Goal: Task Accomplishment & Management: Complete application form

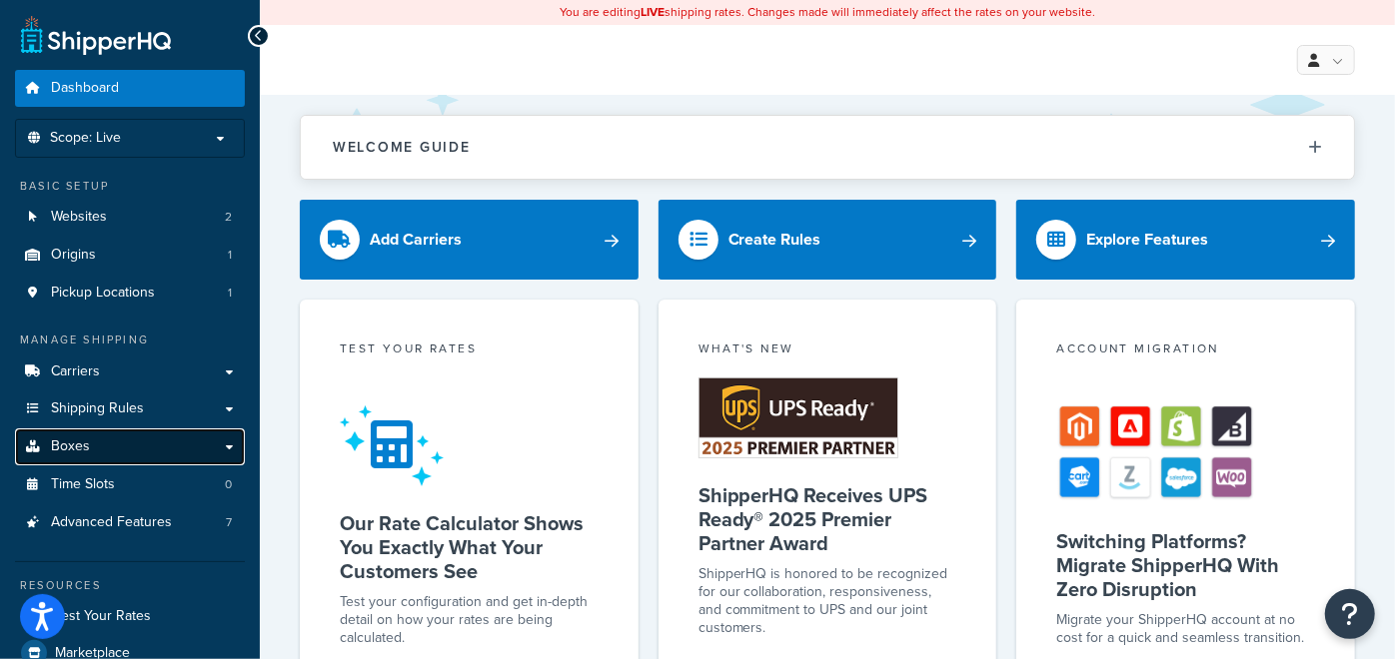
click at [225, 442] on link "Boxes" at bounding box center [130, 447] width 230 height 37
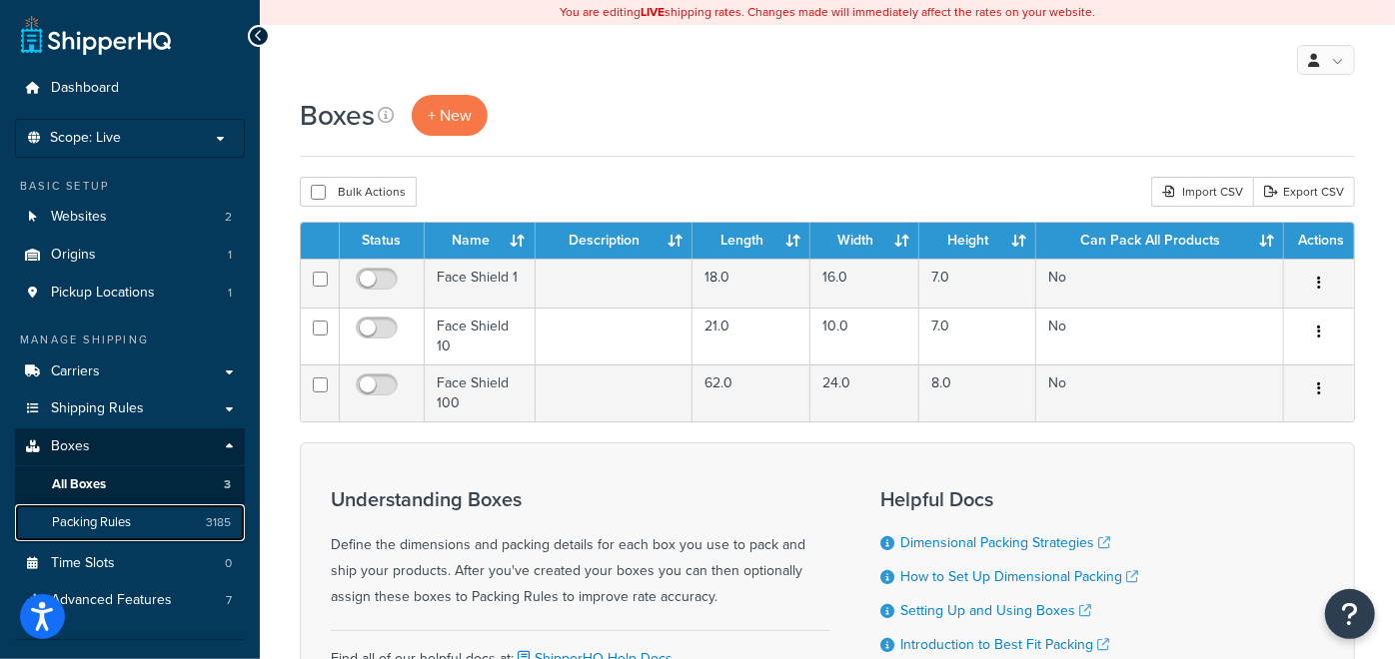
click at [115, 522] on span "Packing Rules" at bounding box center [91, 523] width 79 height 17
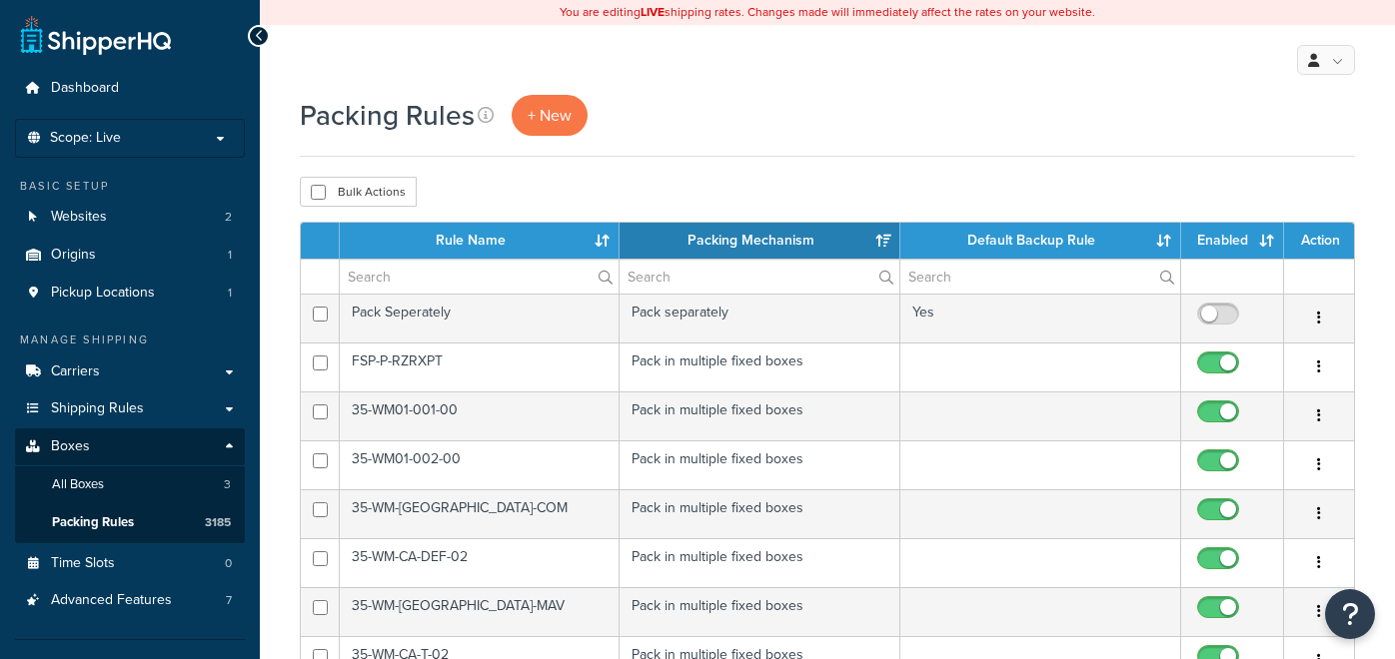
select select "15"
click at [544, 114] on span "+ New" at bounding box center [550, 115] width 44 height 23
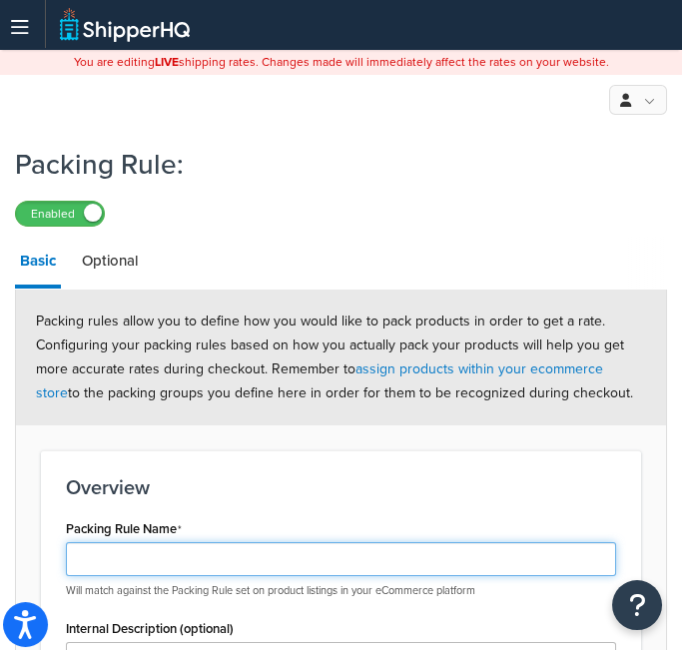
click at [244, 569] on input "Packing Rule Name" at bounding box center [341, 560] width 551 height 34
paste input "SPK-P-XPD-K18"
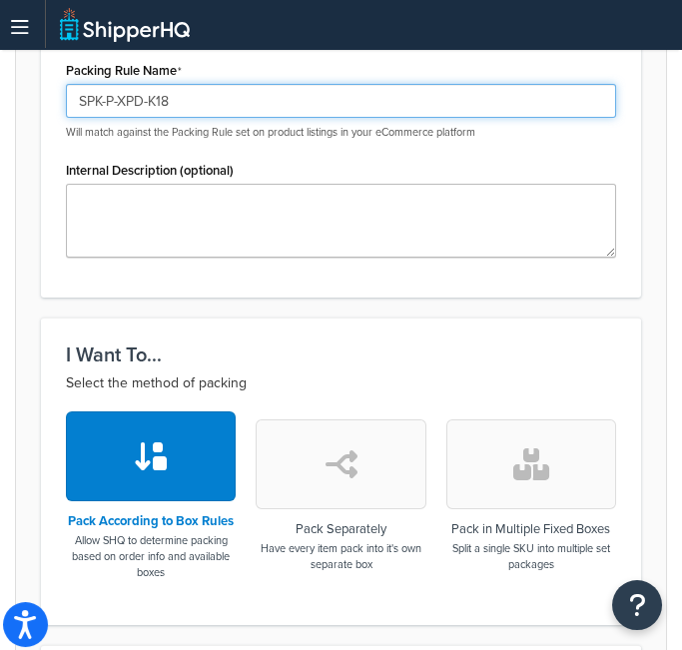
type input "SPK-P-XPD-K18"
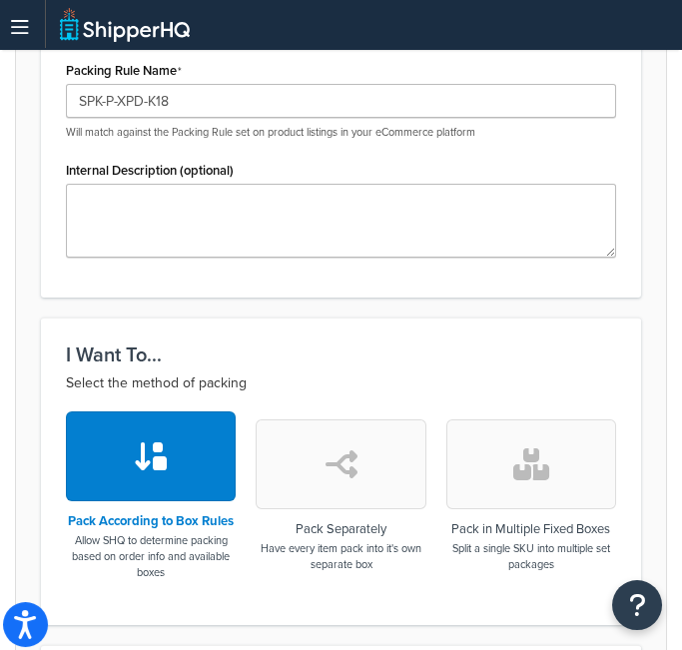
click at [499, 474] on button "button" at bounding box center [532, 465] width 170 height 90
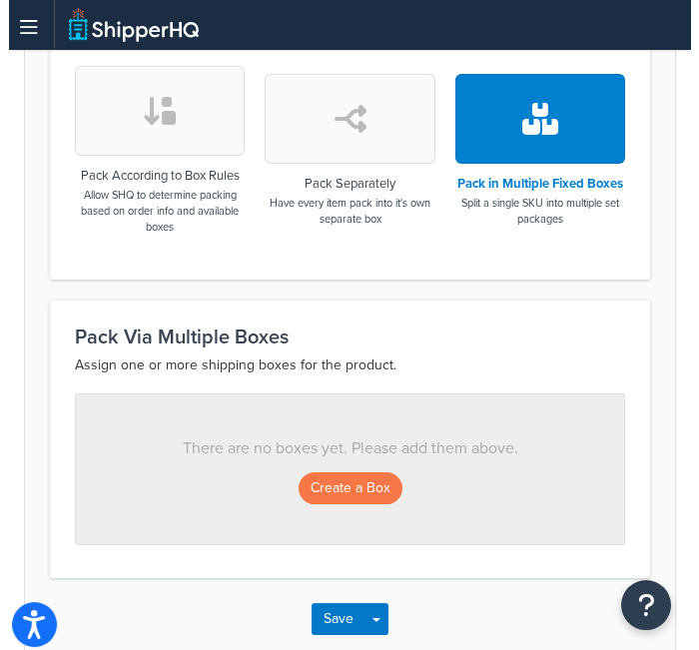
scroll to position [811, 0]
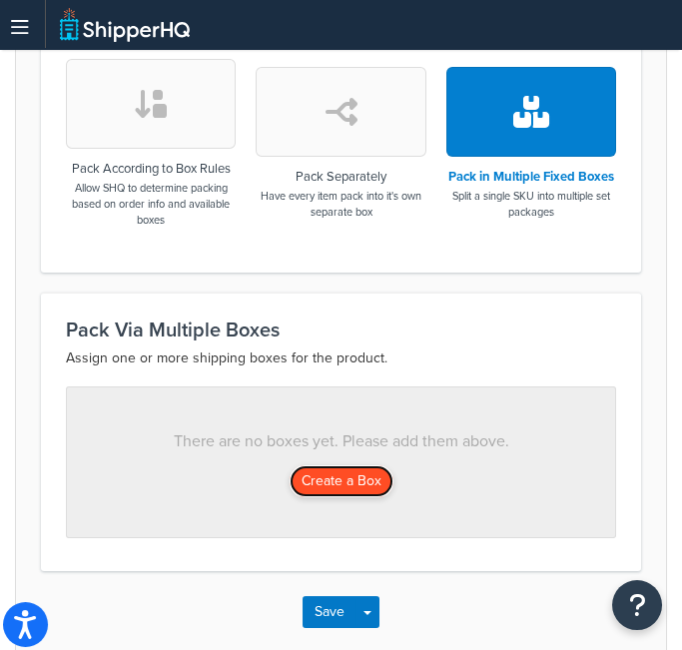
click at [331, 481] on button "Create a Box" at bounding box center [342, 482] width 104 height 32
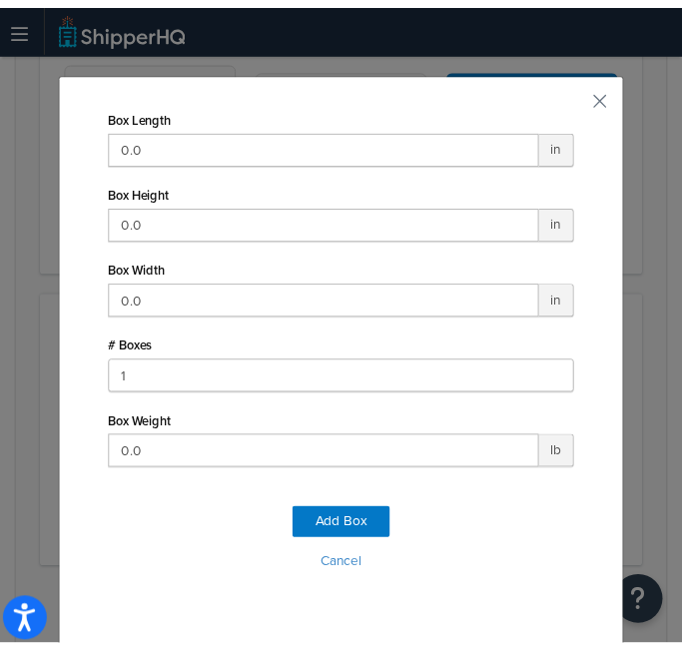
scroll to position [27, 0]
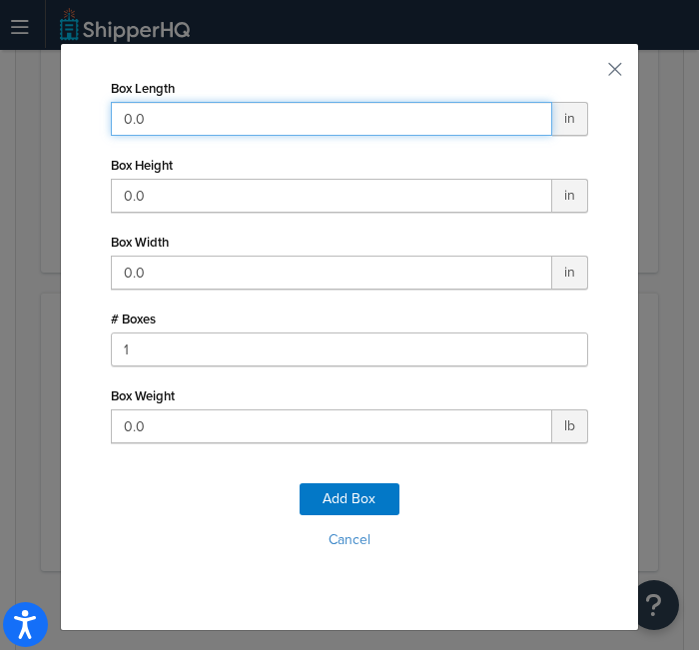
click at [250, 124] on input "0.0" at bounding box center [332, 119] width 442 height 34
type input "15"
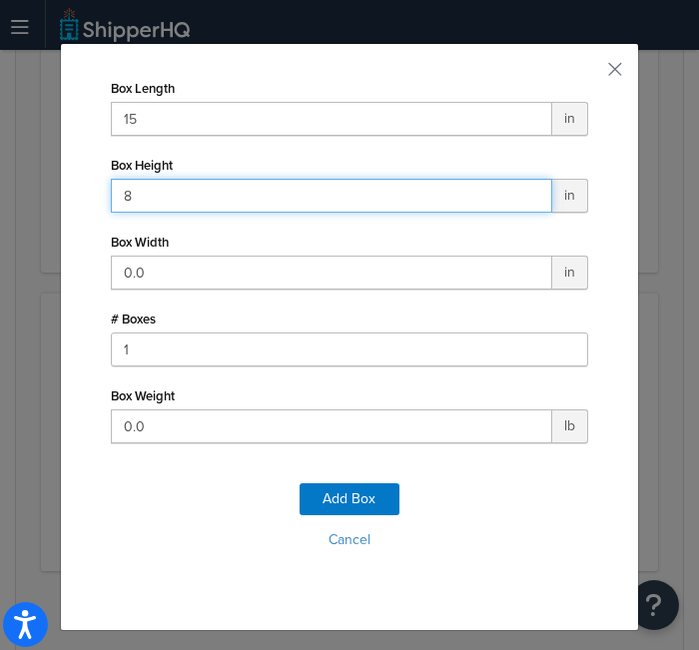
type input "8"
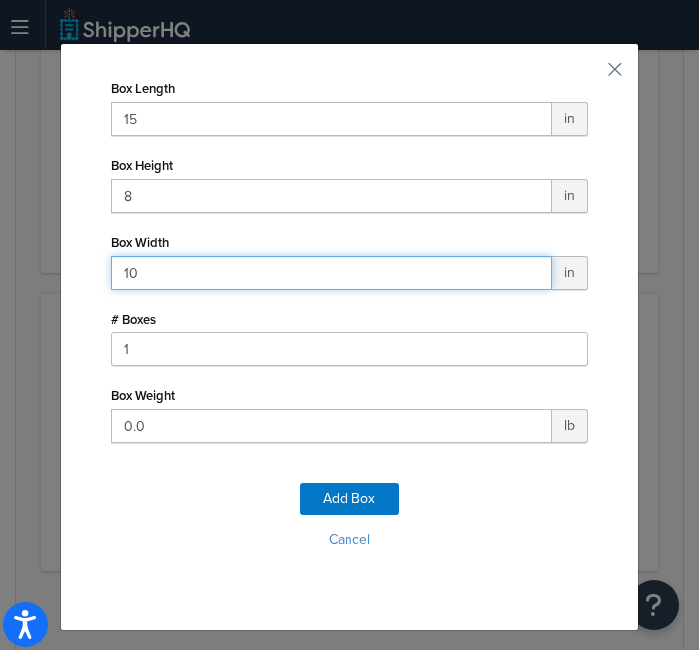
type input "10"
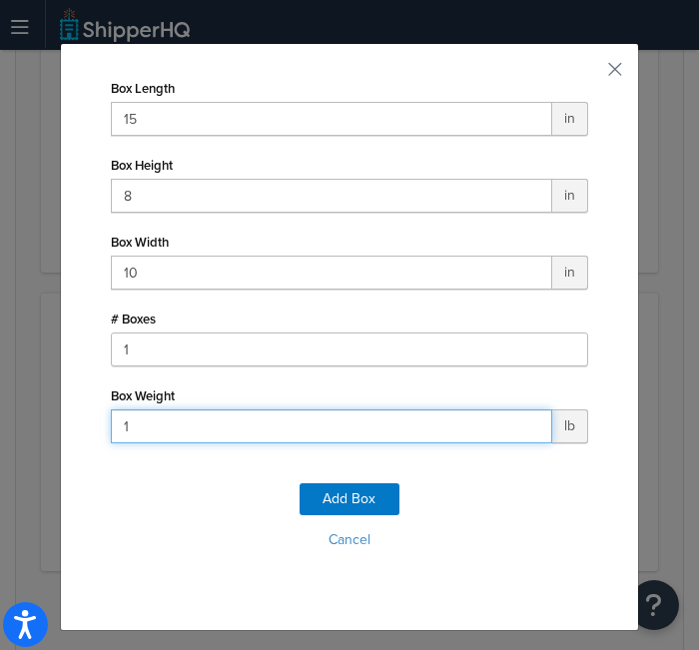
type input "15"
click button "Add Box" at bounding box center [350, 500] width 100 height 32
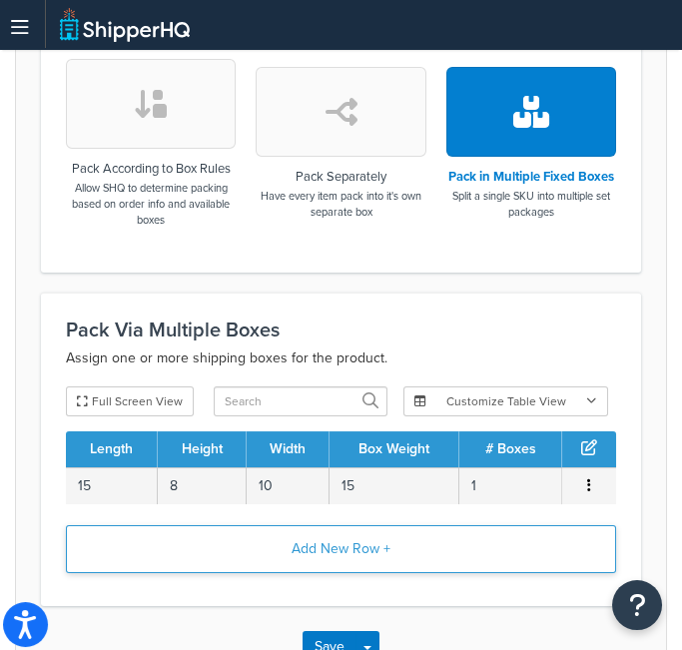
click at [389, 554] on button "Add New Row +" at bounding box center [341, 550] width 551 height 48
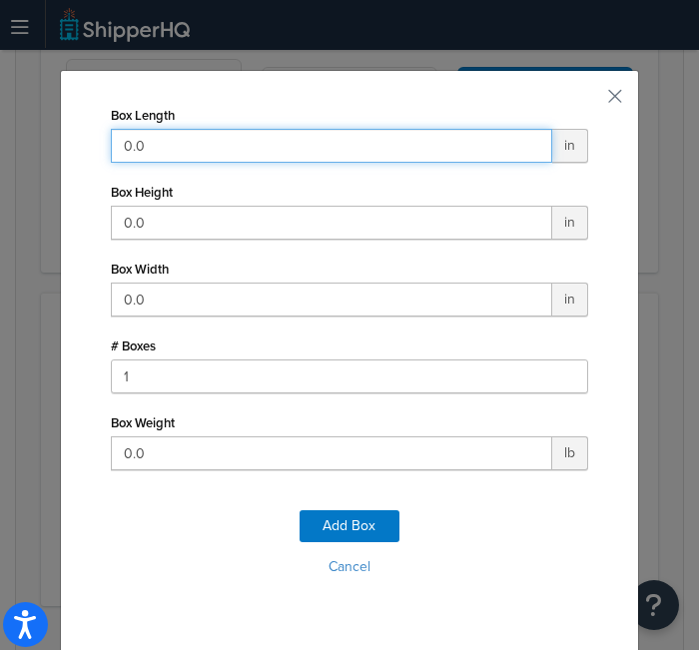
click at [336, 143] on input "0.0" at bounding box center [332, 146] width 442 height 34
type input "37"
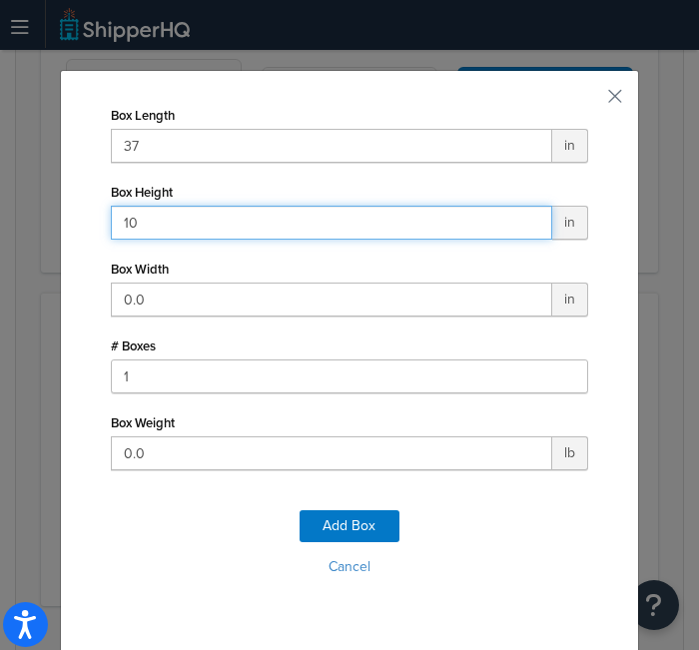
type input "10"
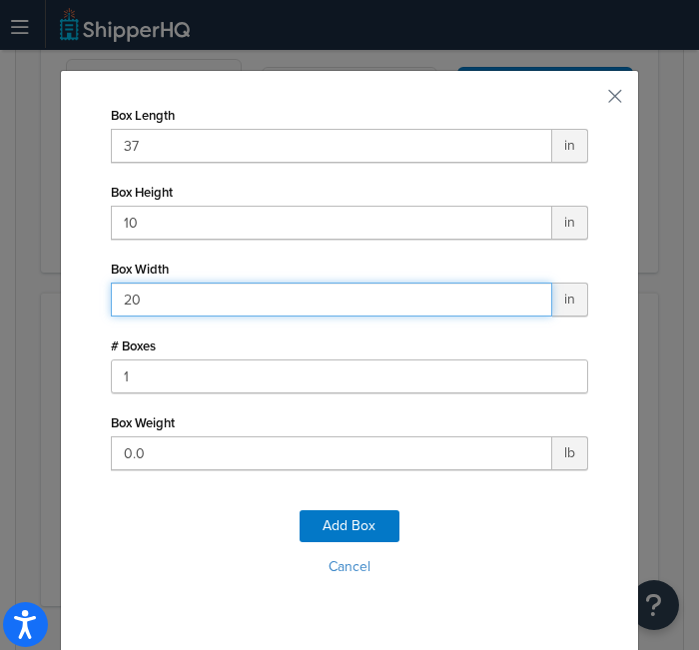
type input "20"
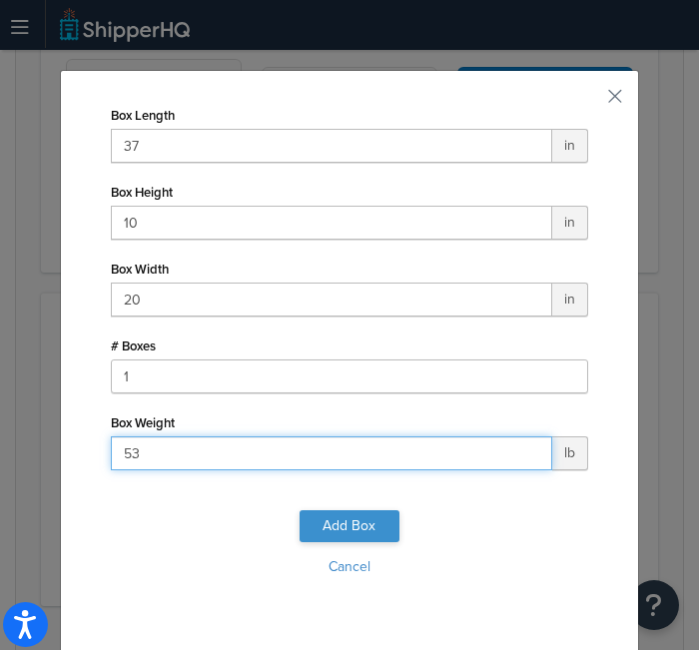
type input "53"
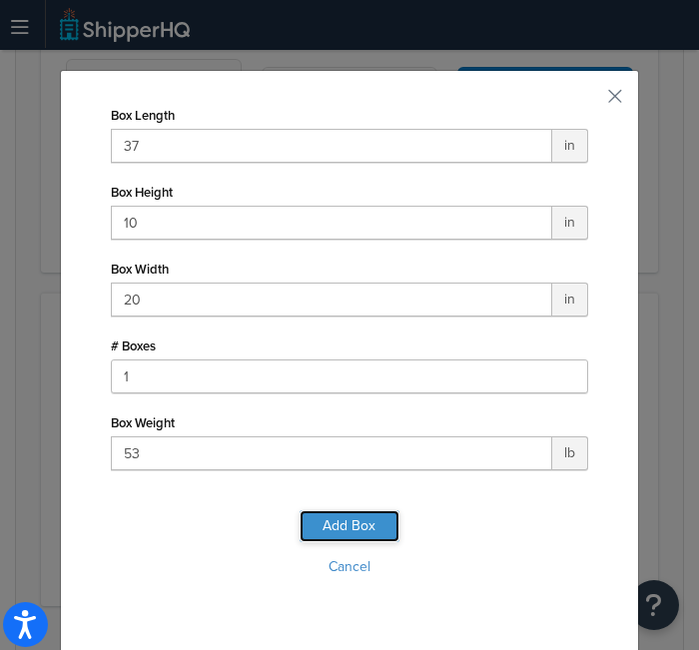
click at [348, 524] on button "Add Box" at bounding box center [350, 527] width 100 height 32
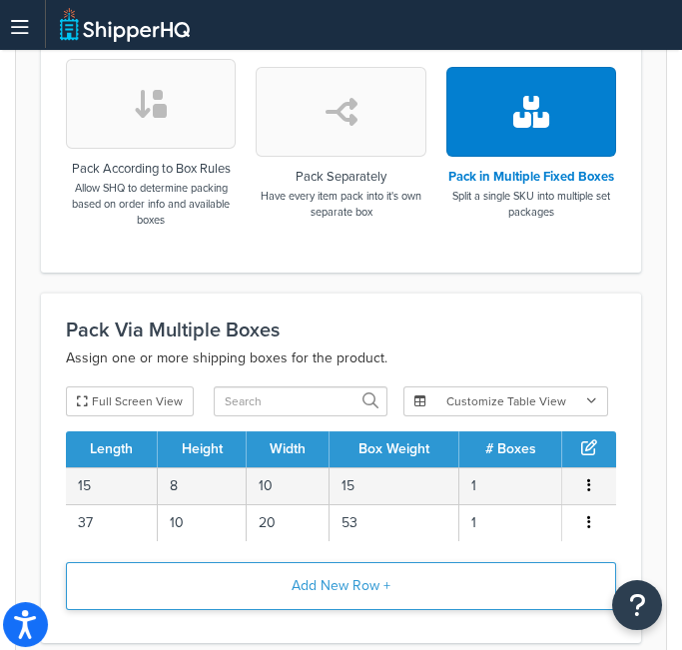
click at [355, 573] on button "Add New Row +" at bounding box center [341, 587] width 551 height 48
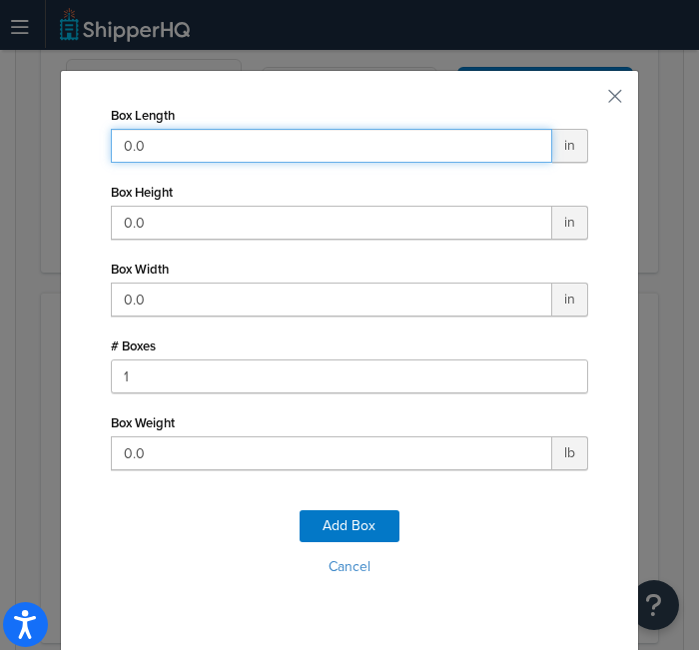
click at [407, 141] on input "0.0" at bounding box center [332, 146] width 442 height 34
type input "74"
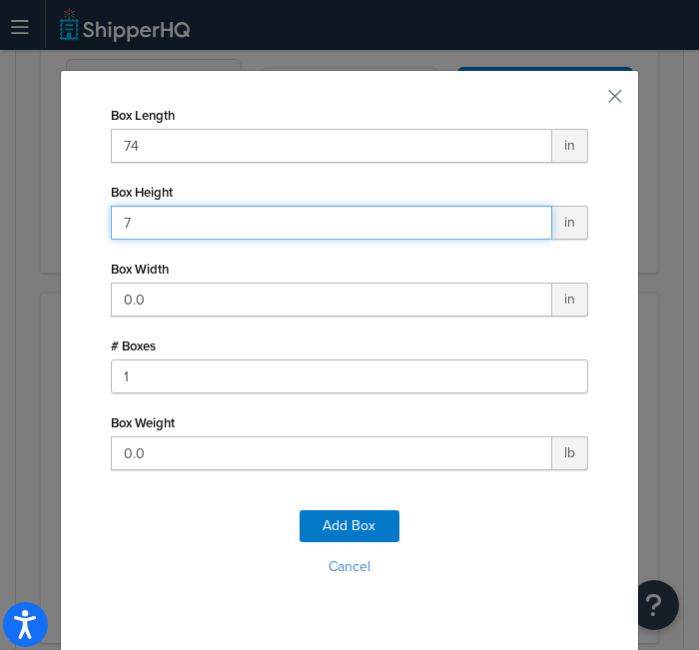
type input "7"
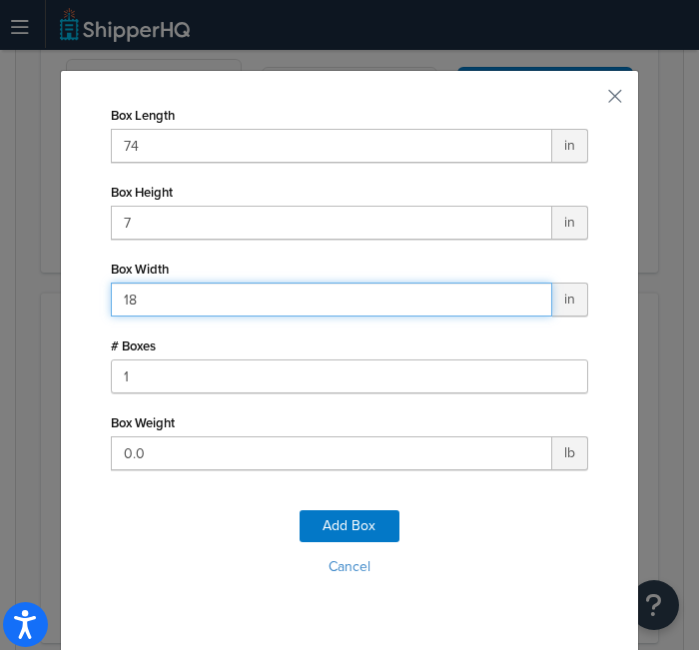
type input "18"
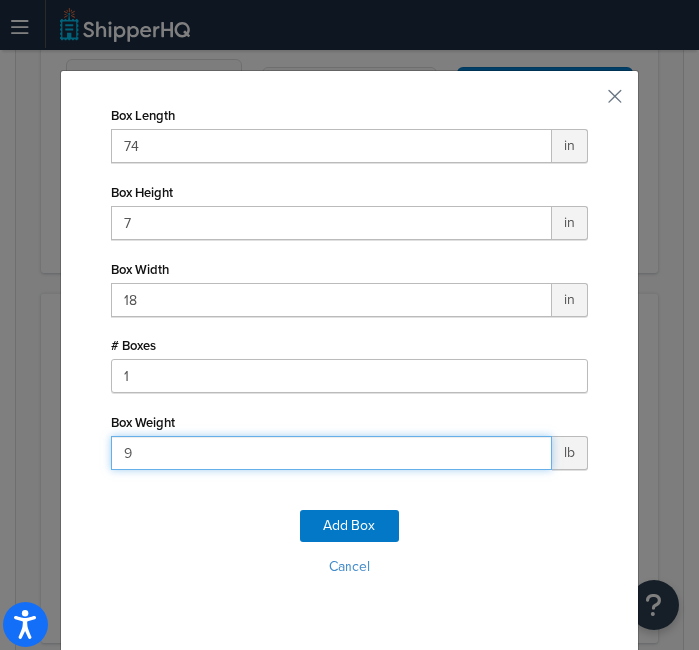
type input "94"
click button "Add Box" at bounding box center [350, 527] width 100 height 32
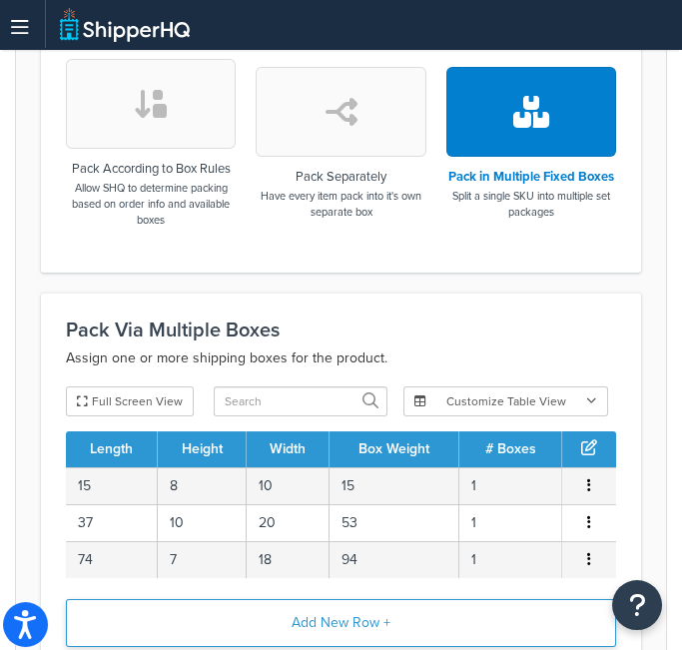
click at [388, 618] on button "Add New Row +" at bounding box center [341, 624] width 551 height 48
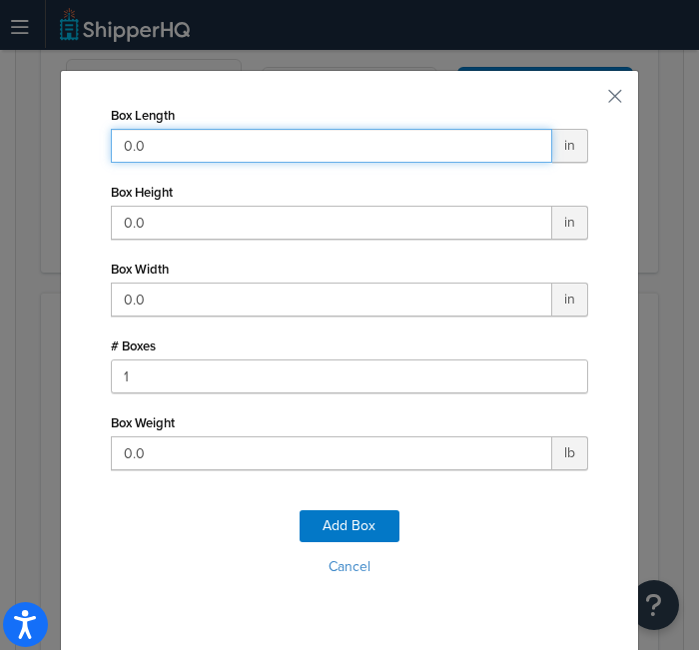
click at [402, 133] on input "0.0" at bounding box center [332, 146] width 442 height 34
type input "73"
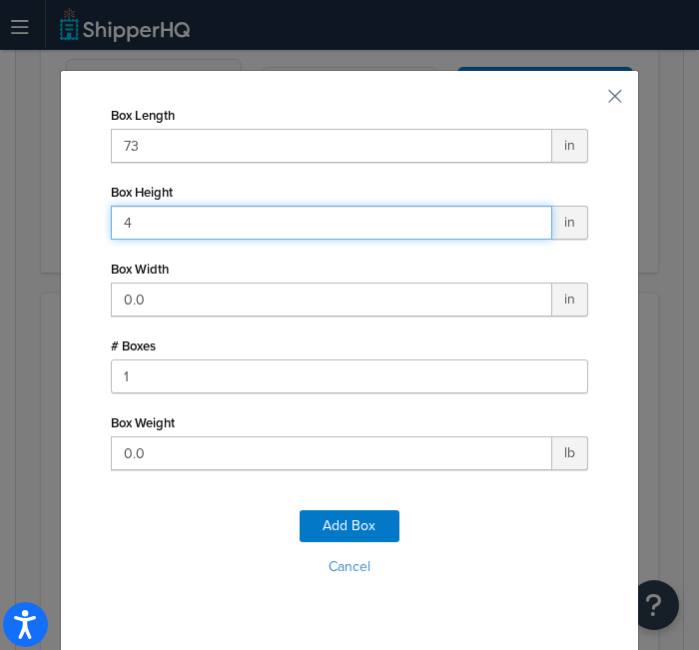
type input "4"
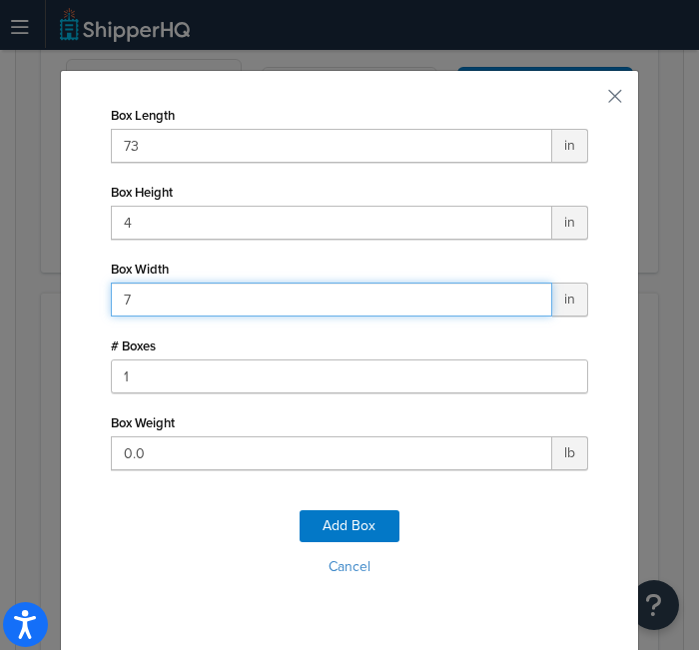
type input "7"
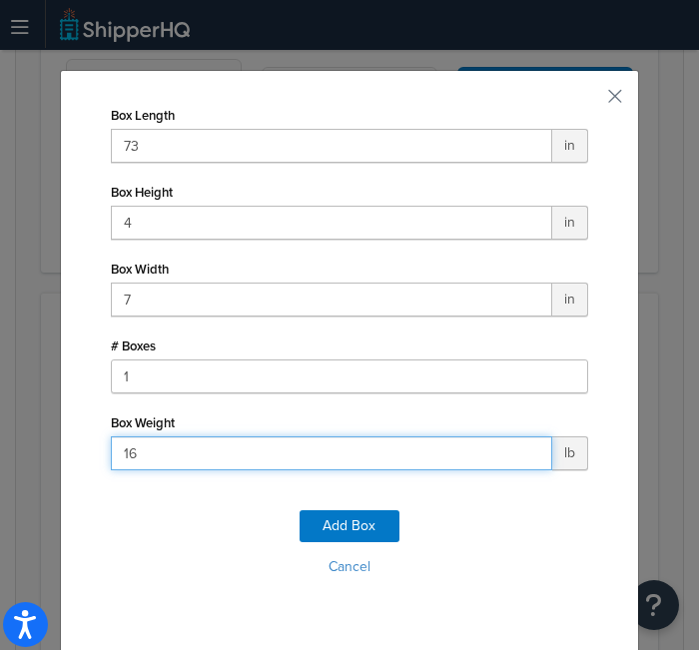
type input "16"
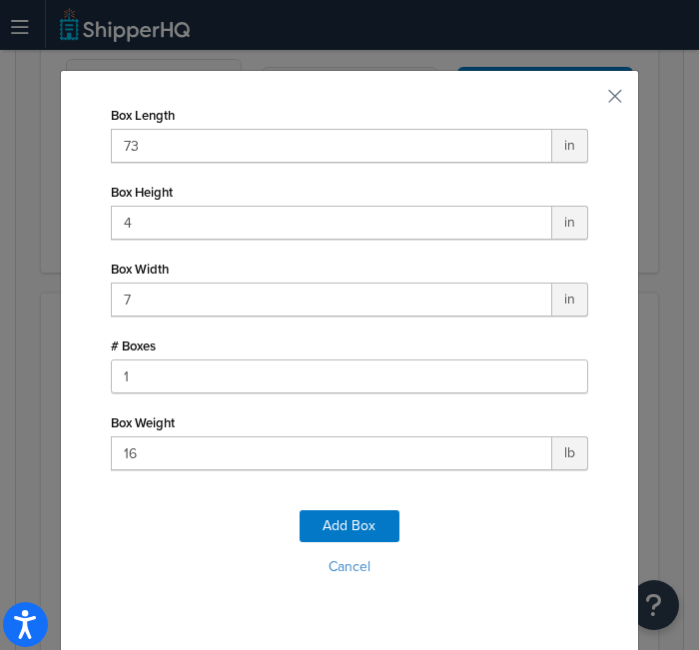
click at [364, 509] on div "Add Box Cancel" at bounding box center [350, 552] width 478 height 132
click at [334, 527] on button "Add Box" at bounding box center [350, 527] width 100 height 32
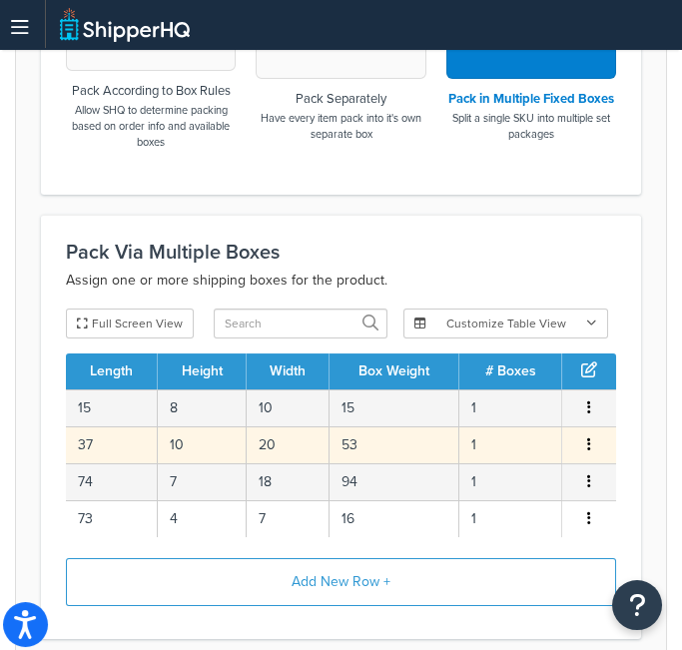
scroll to position [893, 0]
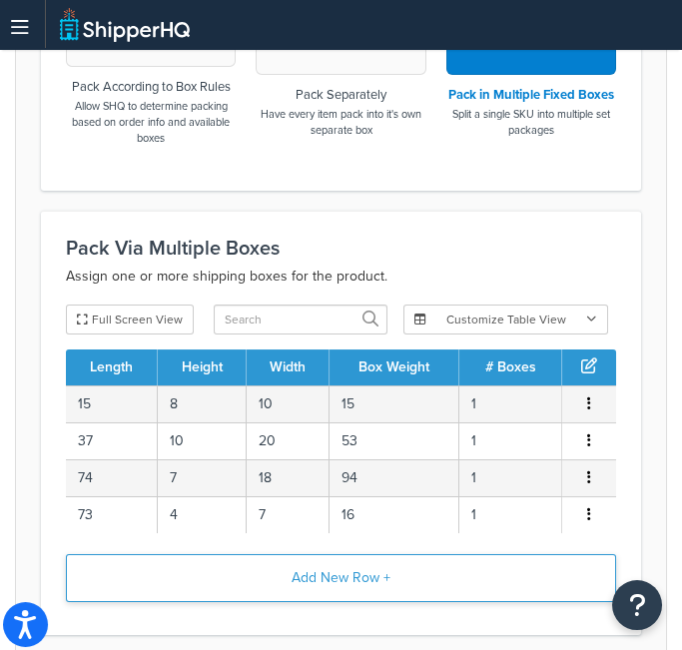
click at [335, 581] on button "Add New Row +" at bounding box center [341, 579] width 551 height 48
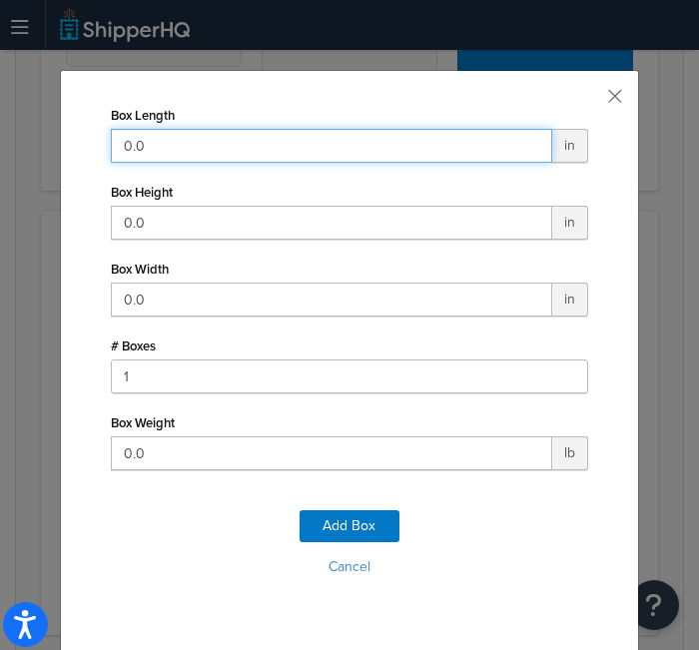
click at [381, 147] on input "0.0" at bounding box center [332, 146] width 442 height 34
type input "22"
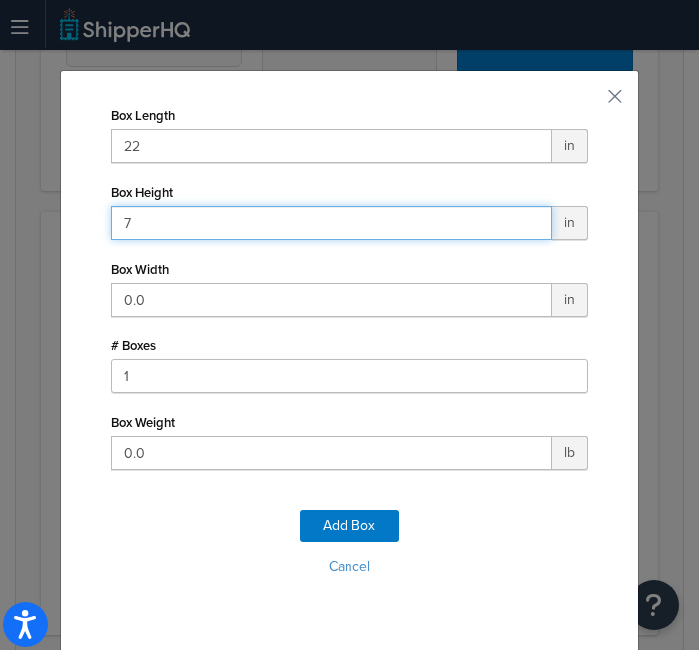
type input "7"
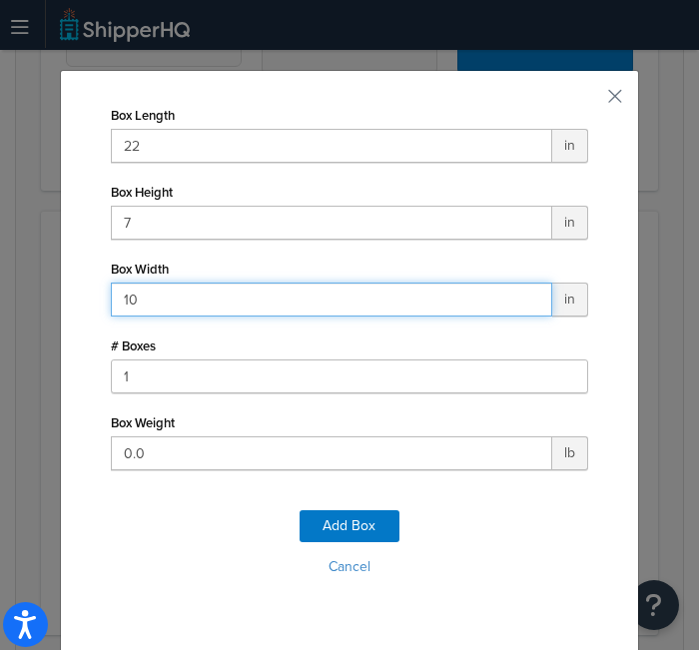
type input "10"
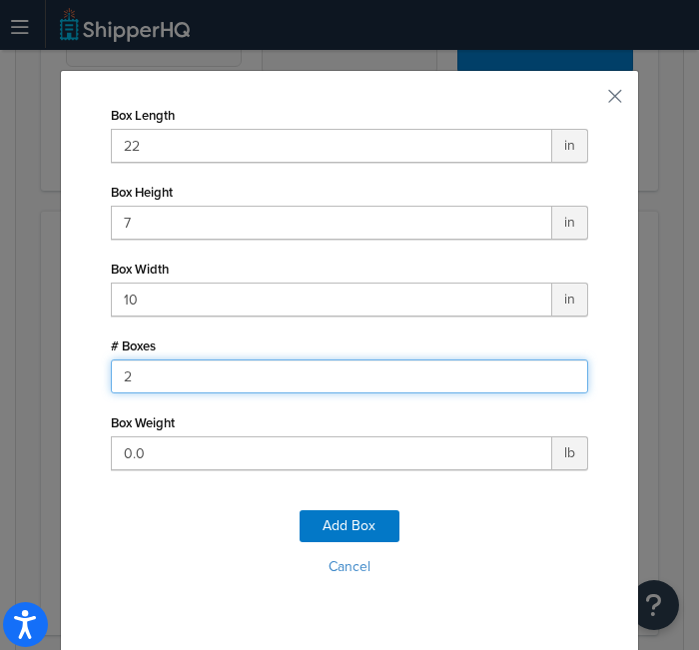
type input "2"
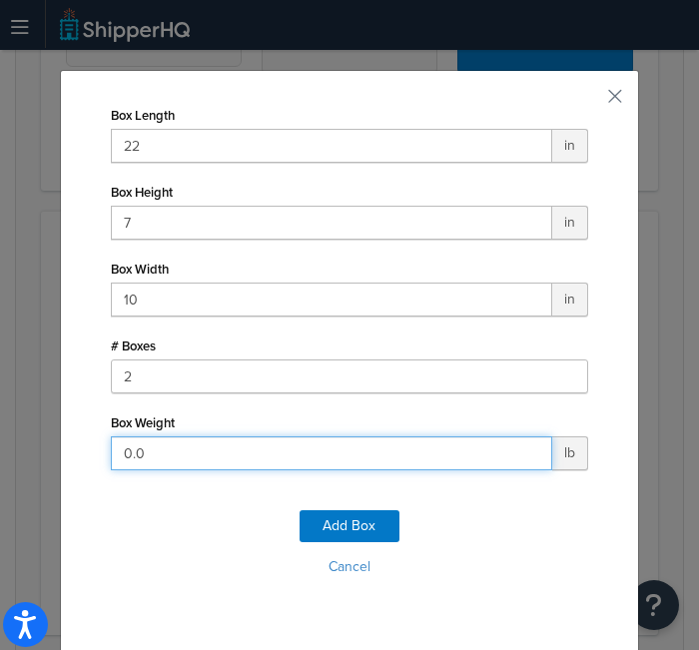
type input "8"
click button "Add Box" at bounding box center [350, 527] width 100 height 32
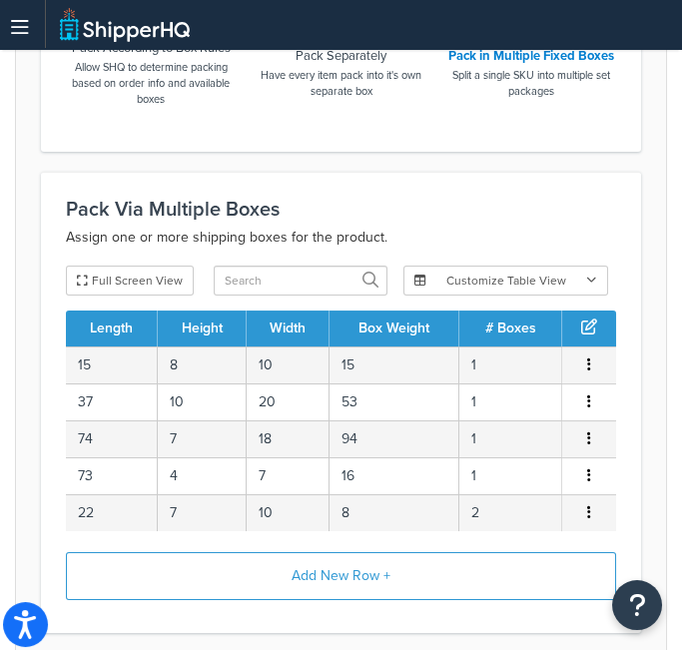
scroll to position [933, 0]
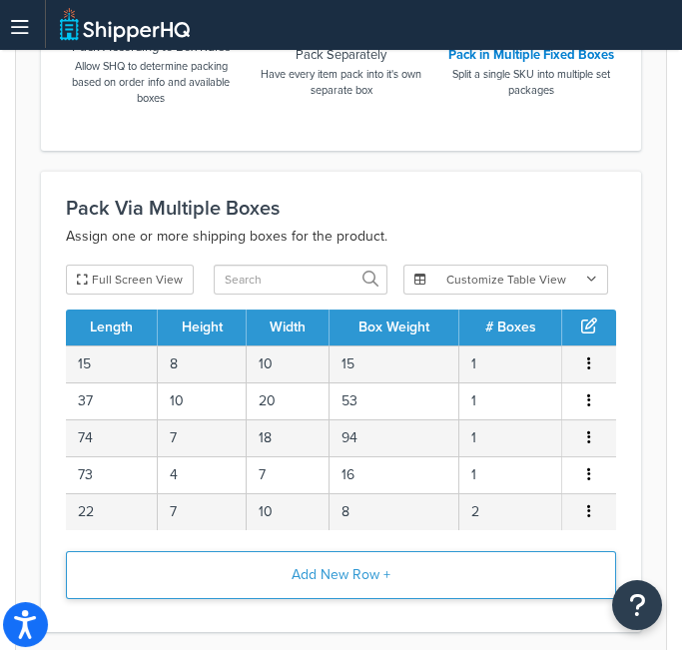
click at [333, 567] on button "Add New Row +" at bounding box center [341, 576] width 551 height 48
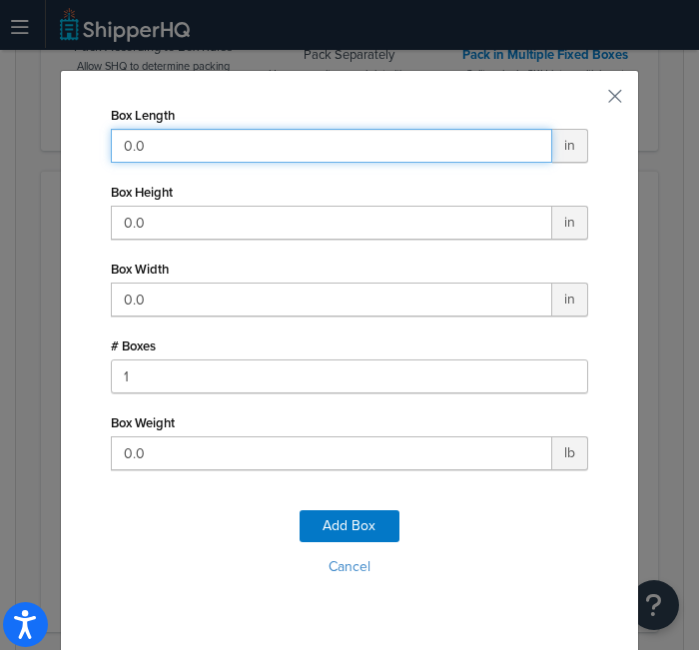
click at [383, 139] on input "0.0" at bounding box center [332, 146] width 442 height 34
type input "13"
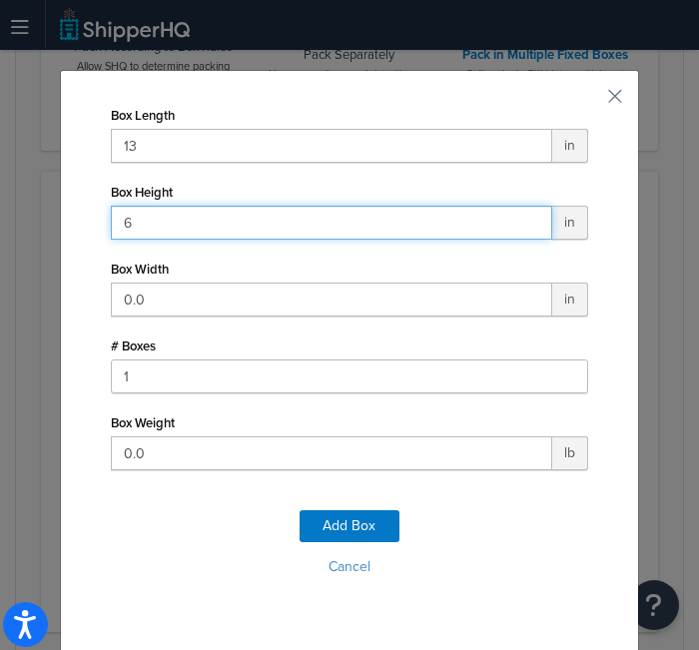
type input "6"
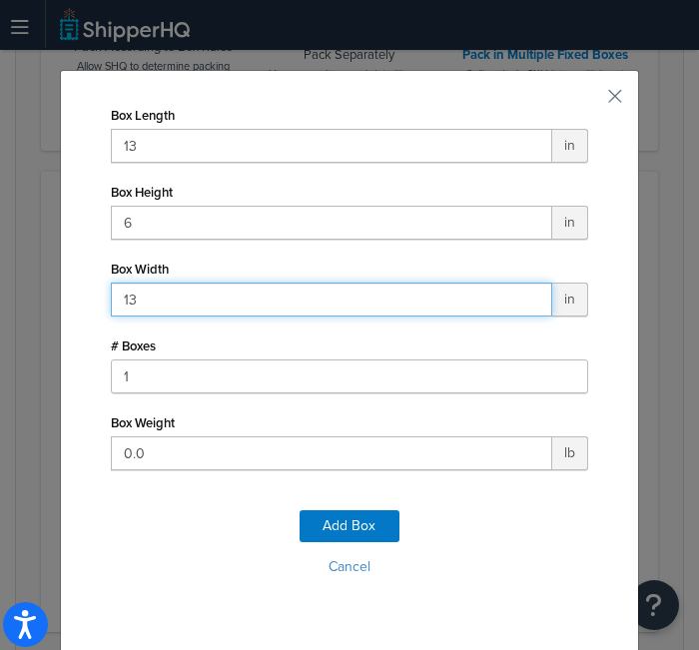
type input "13"
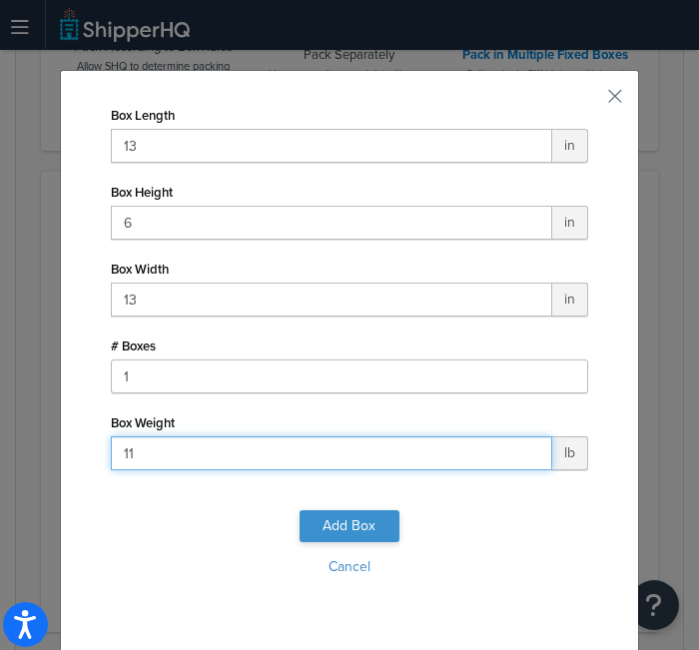
type input "11"
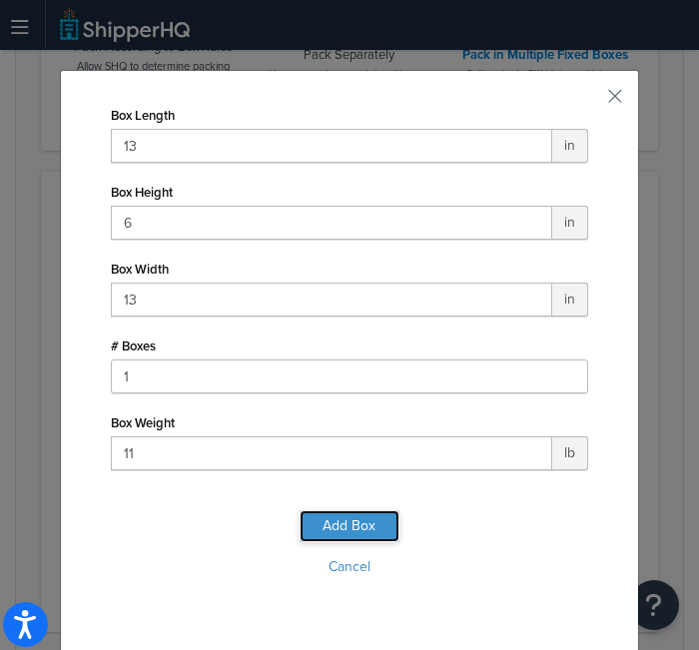
click at [374, 515] on button "Add Box" at bounding box center [350, 527] width 100 height 32
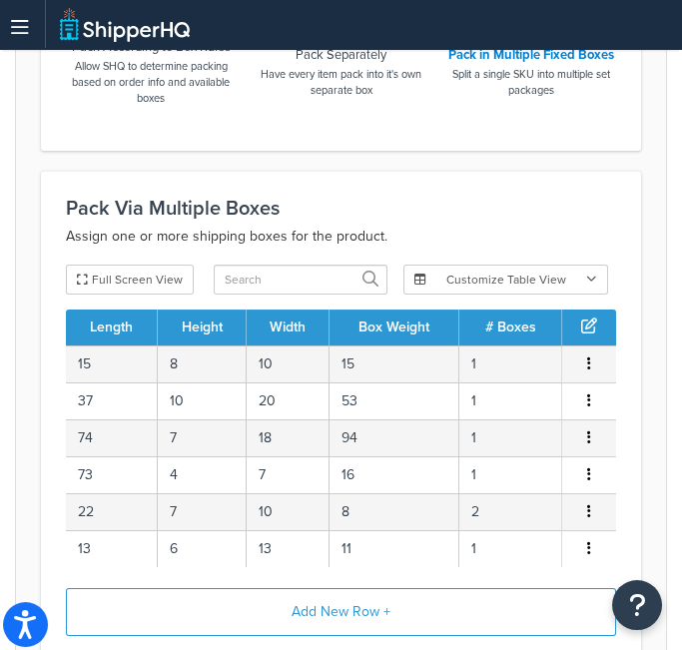
scroll to position [1136, 0]
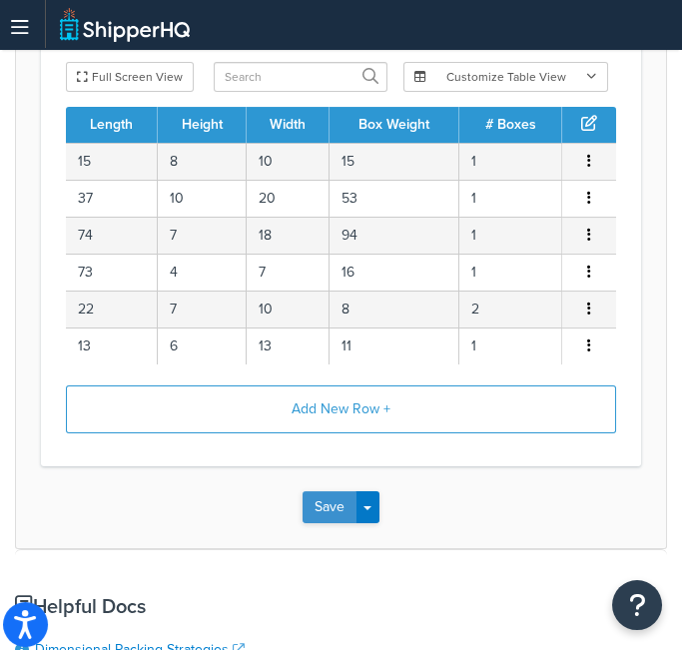
click at [343, 503] on button "Save" at bounding box center [330, 508] width 54 height 32
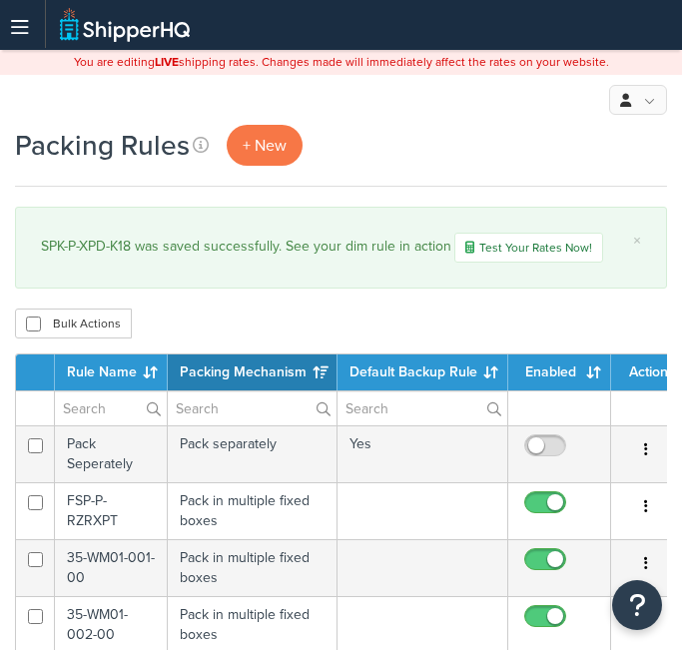
select select "15"
click at [253, 150] on span "+ New" at bounding box center [265, 145] width 44 height 23
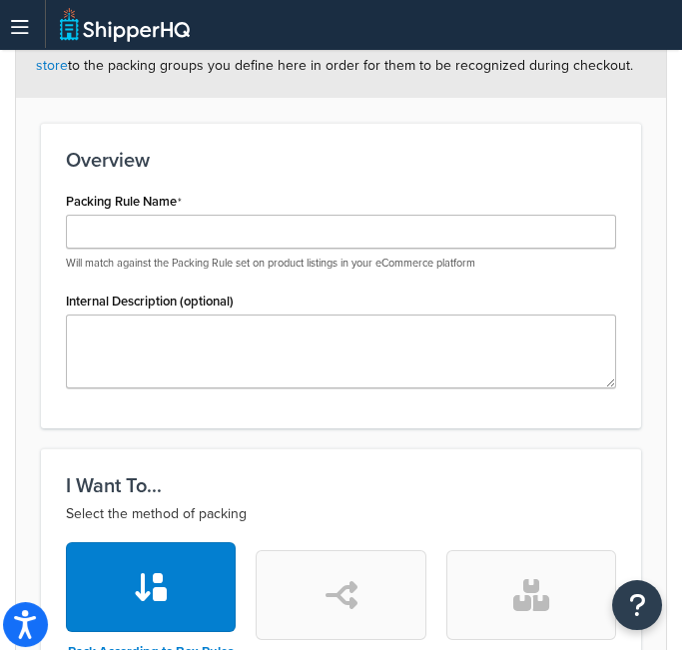
scroll to position [424, 0]
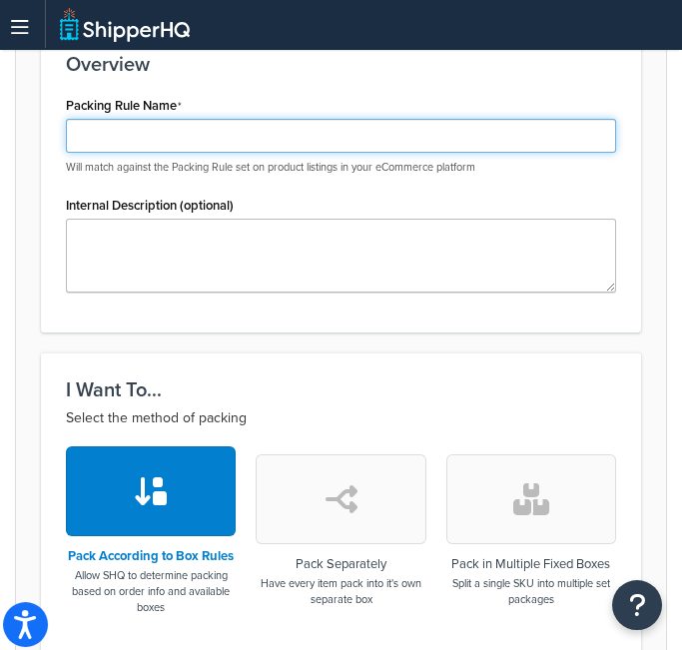
click at [325, 137] on input "Packing Rule Name" at bounding box center [341, 136] width 551 height 34
paste input "SPK-K-RID-K18"
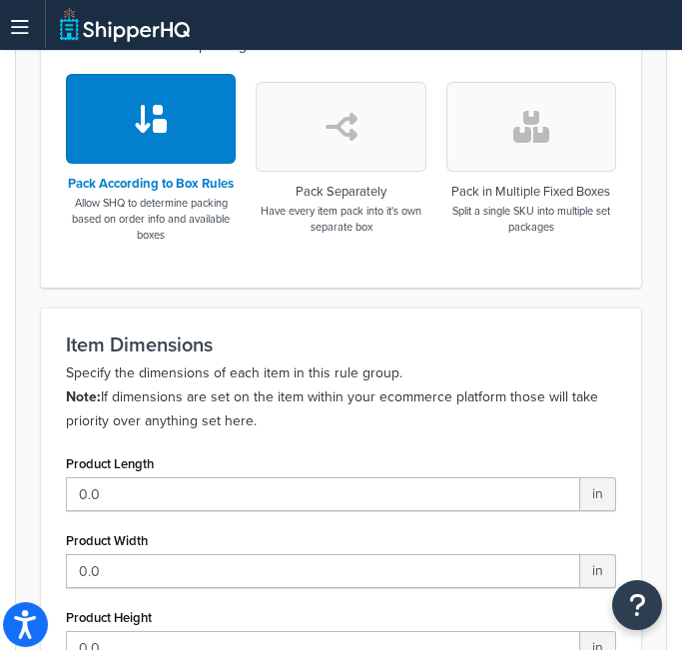
type input "SPK-K-RID-K18"
click at [511, 169] on button "button" at bounding box center [532, 127] width 170 height 90
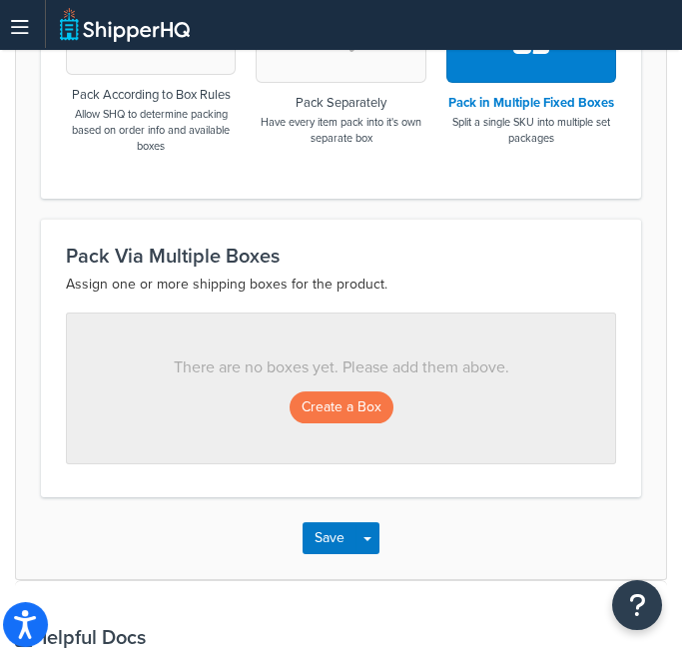
scroll to position [890, 0]
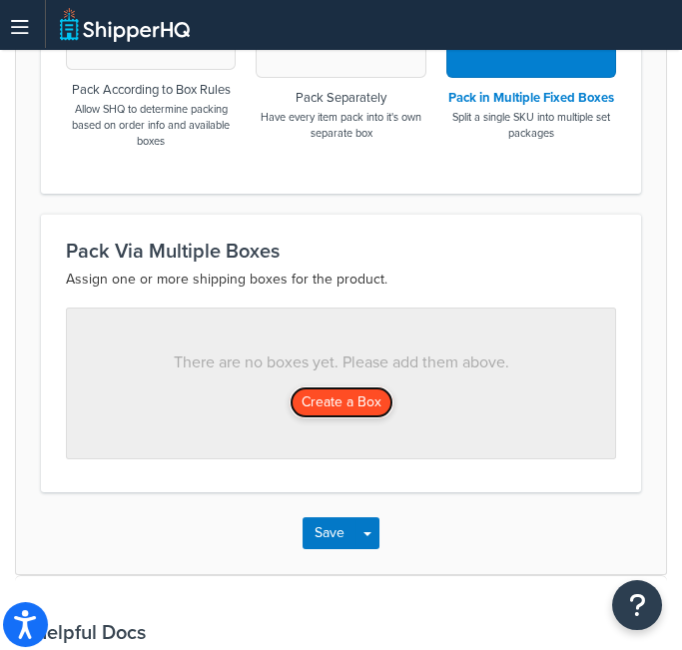
click at [342, 404] on button "Create a Box" at bounding box center [342, 403] width 104 height 32
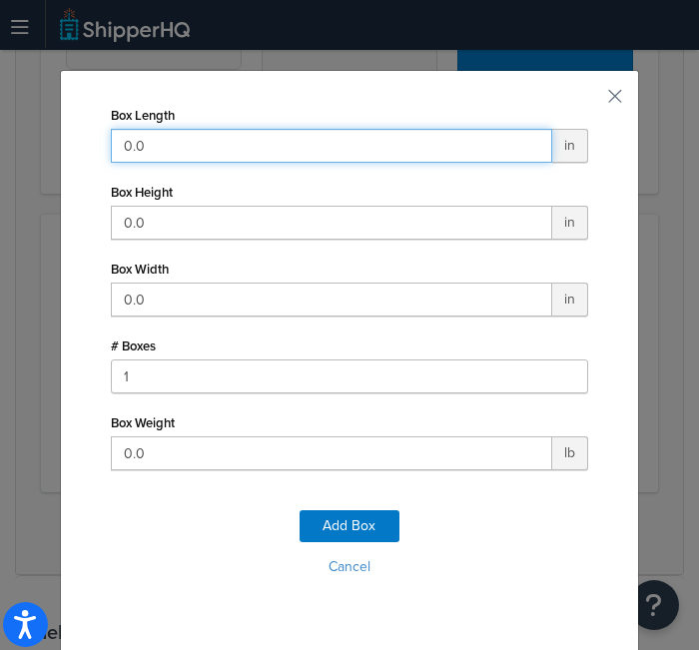
click at [290, 149] on input "0.0" at bounding box center [332, 146] width 442 height 34
type input "15"
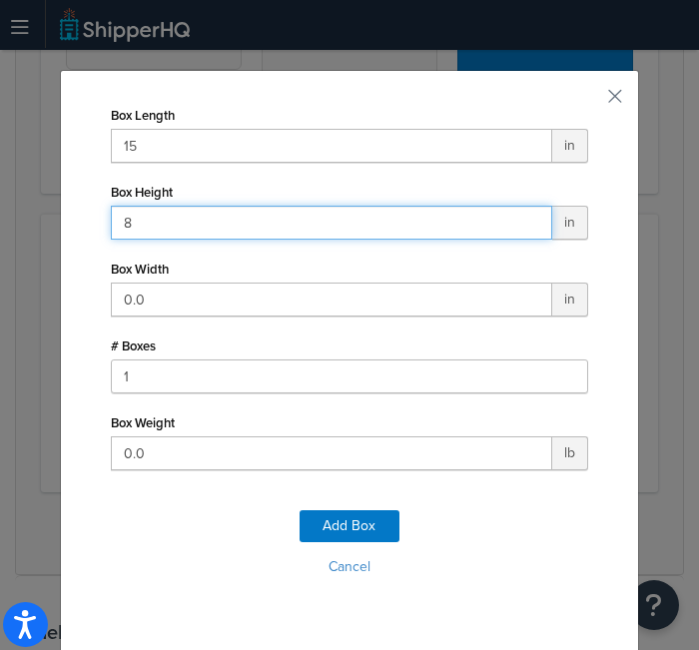
type input "8"
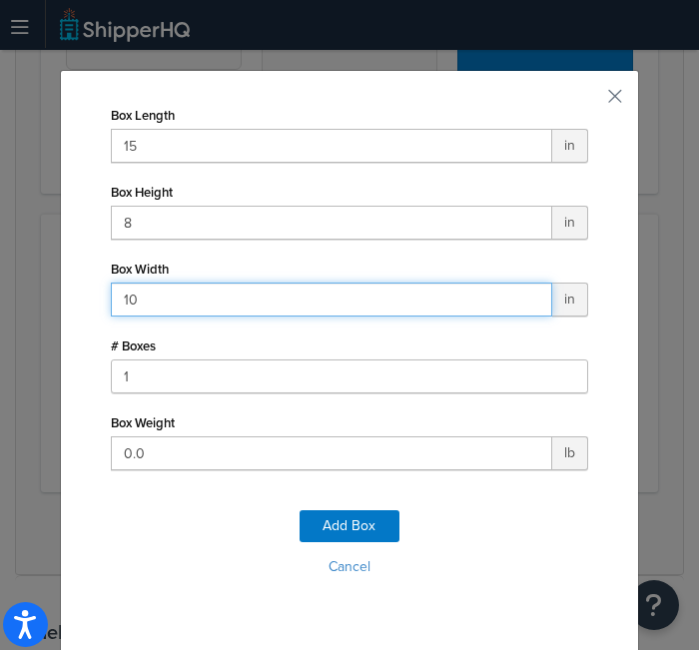
type input "10"
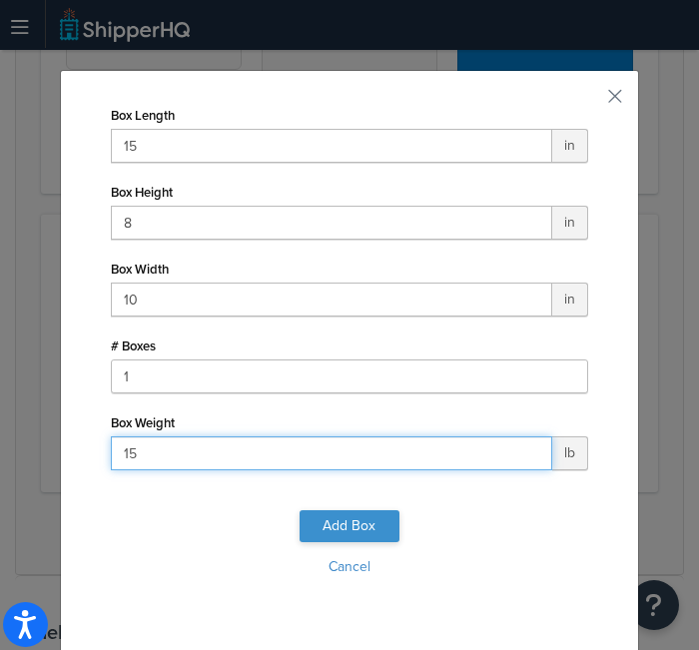
type input "15"
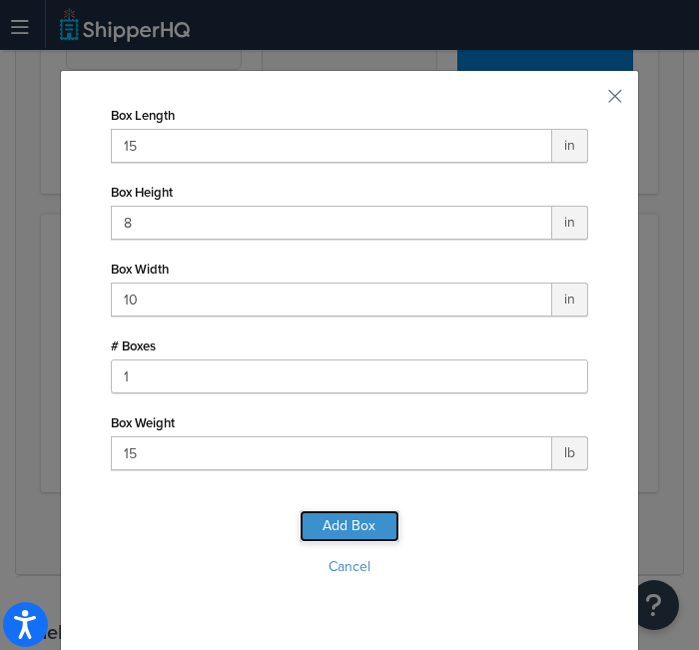
click at [351, 535] on button "Add Box" at bounding box center [350, 527] width 100 height 32
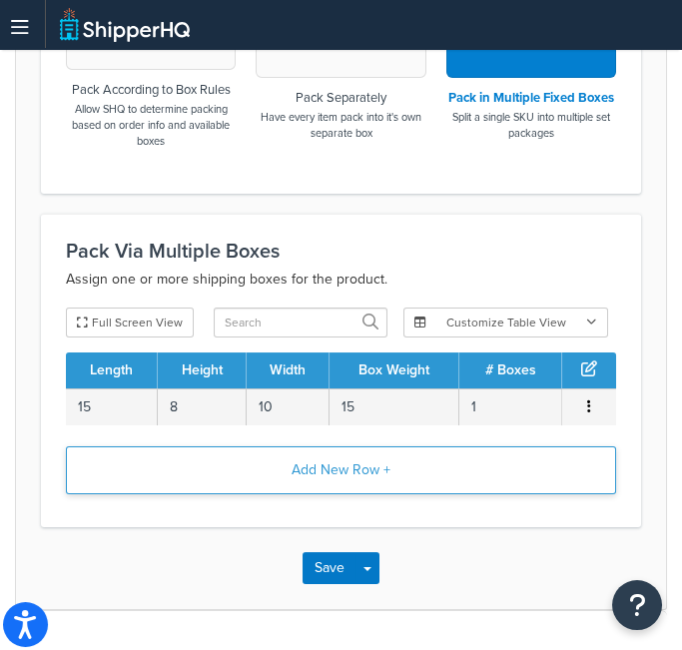
click at [325, 461] on button "Add New Row +" at bounding box center [341, 471] width 551 height 48
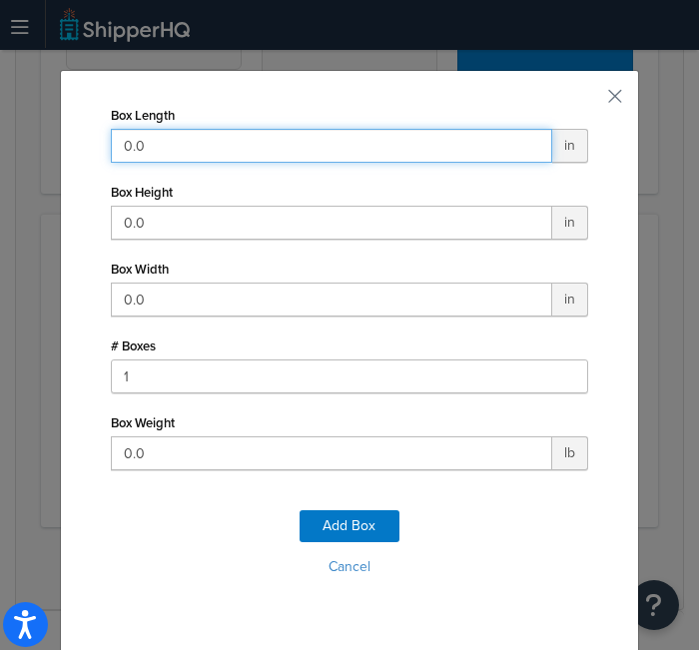
click at [342, 146] on input "0.0" at bounding box center [332, 146] width 442 height 34
type input "37"
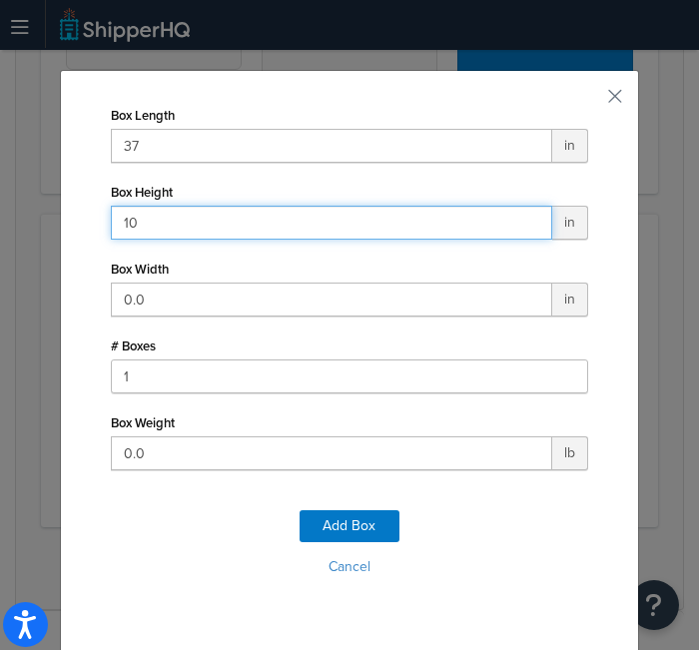
type input "10"
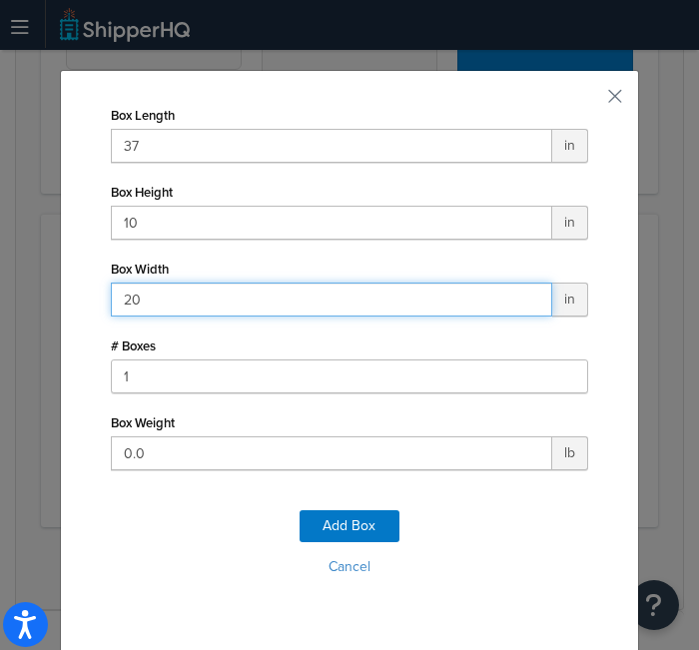
type input "20"
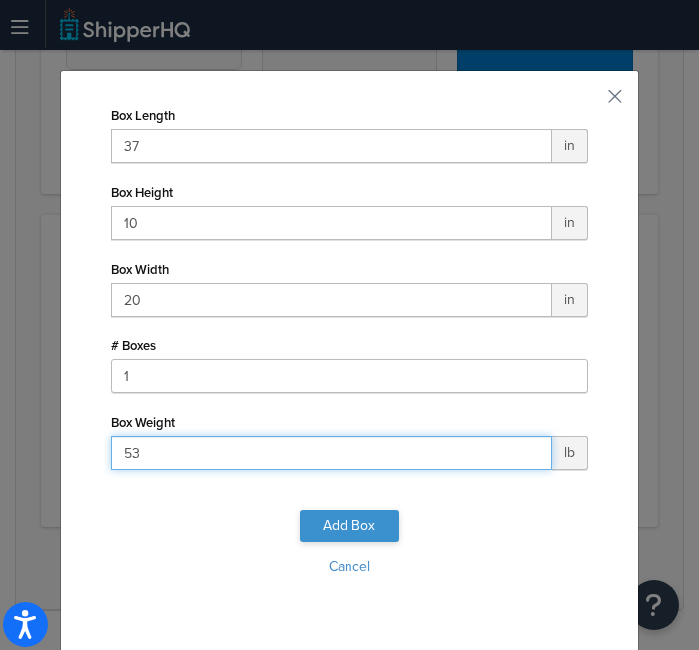
type input "53"
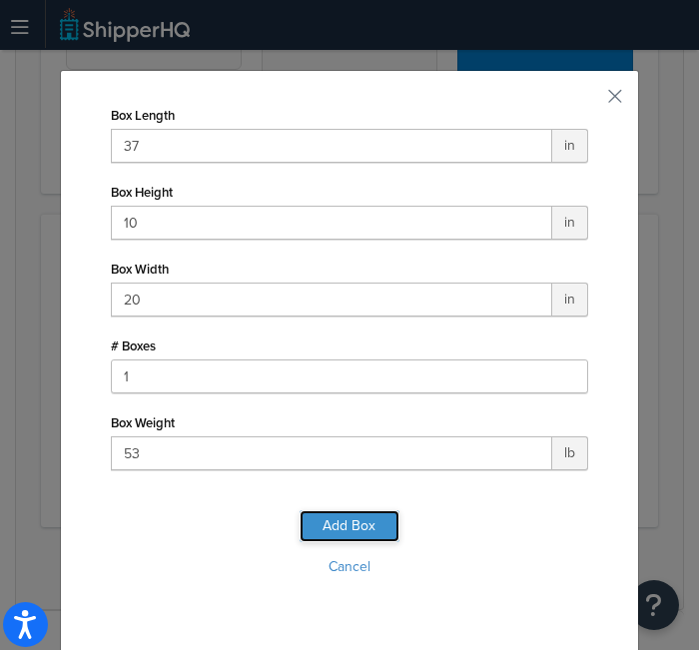
click at [363, 529] on button "Add Box" at bounding box center [350, 527] width 100 height 32
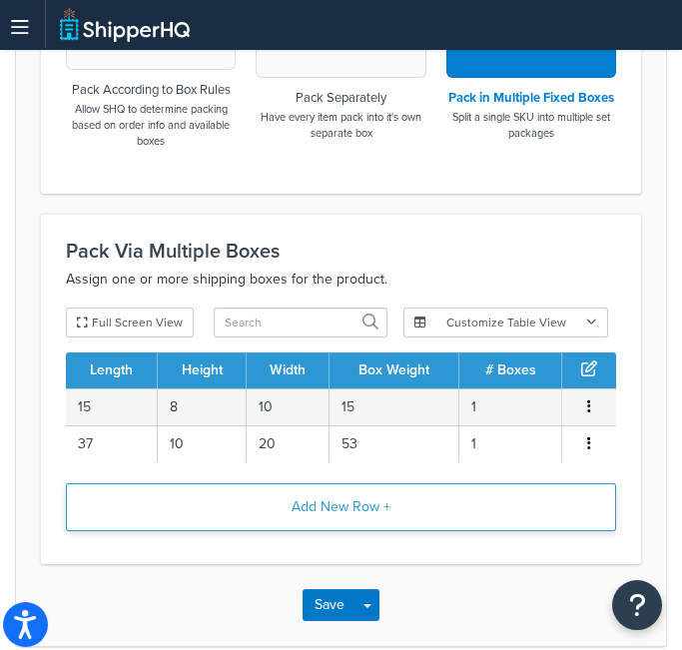
click at [363, 501] on button "Add New Row +" at bounding box center [341, 508] width 551 height 48
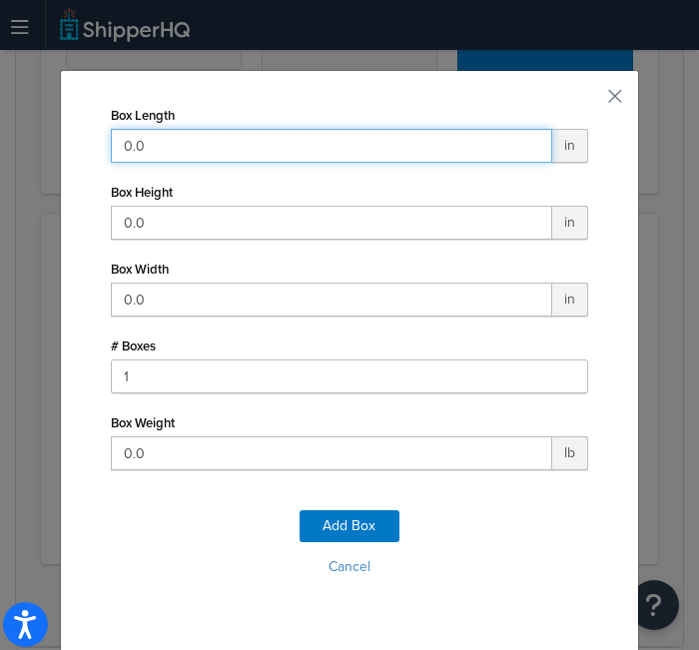
click at [292, 161] on input "0.0" at bounding box center [332, 146] width 442 height 34
type input "74"
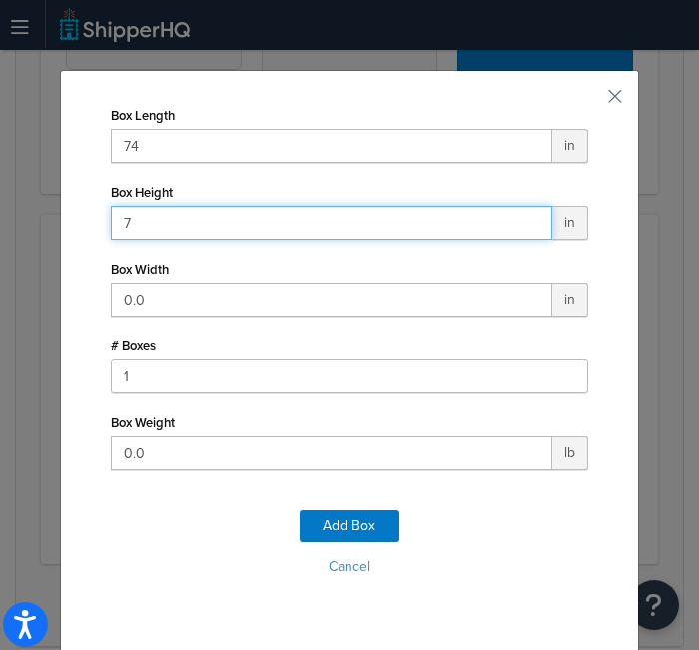
type input "7"
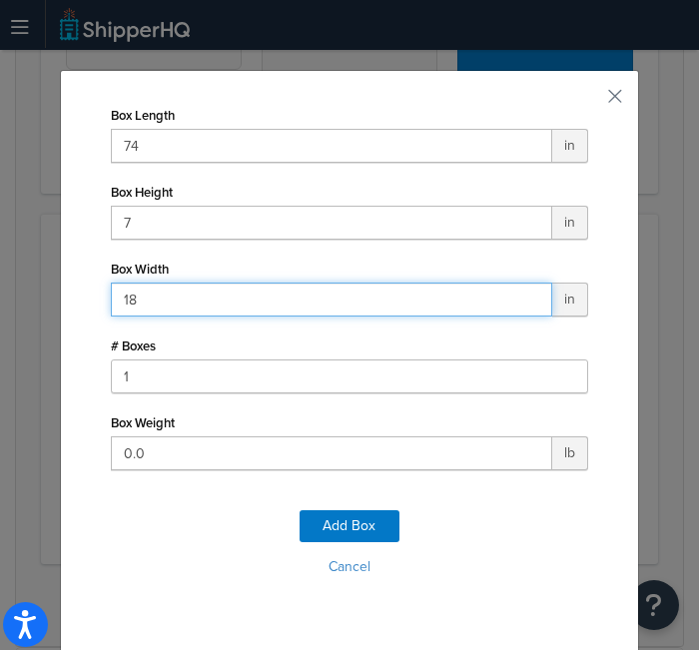
type input "18"
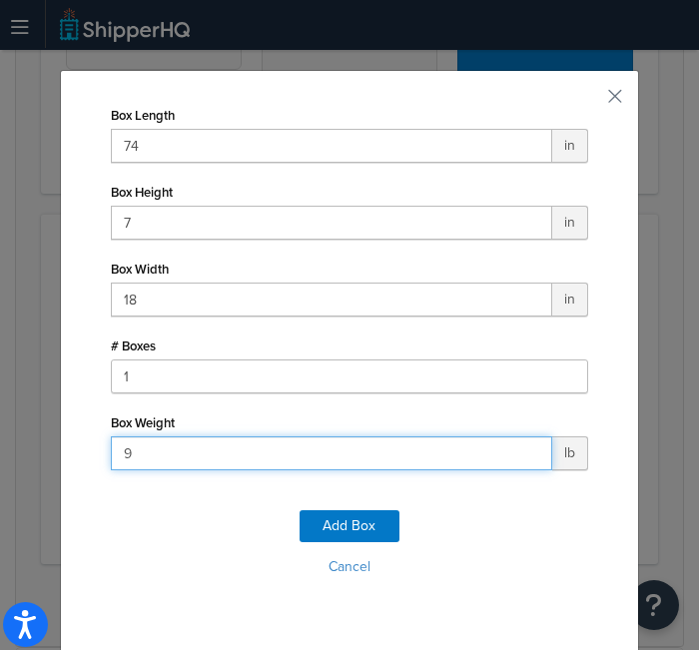
type input "94"
click button "Add Box" at bounding box center [350, 527] width 100 height 32
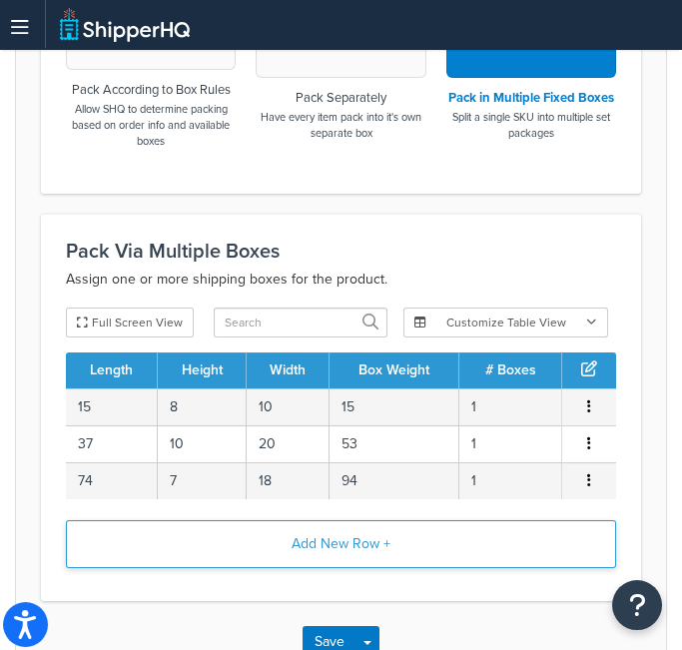
click at [361, 538] on button "Add New Row +" at bounding box center [341, 545] width 551 height 48
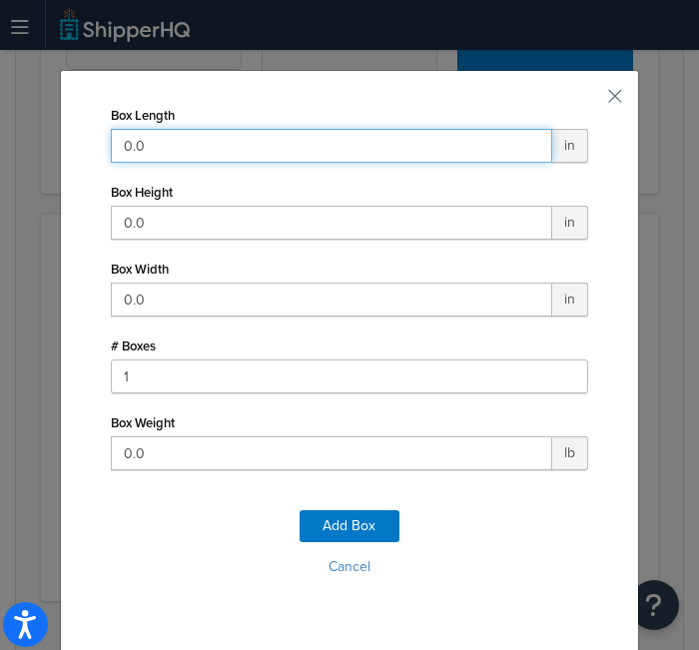
click at [191, 152] on input "0.0" at bounding box center [332, 146] width 442 height 34
type input "73"
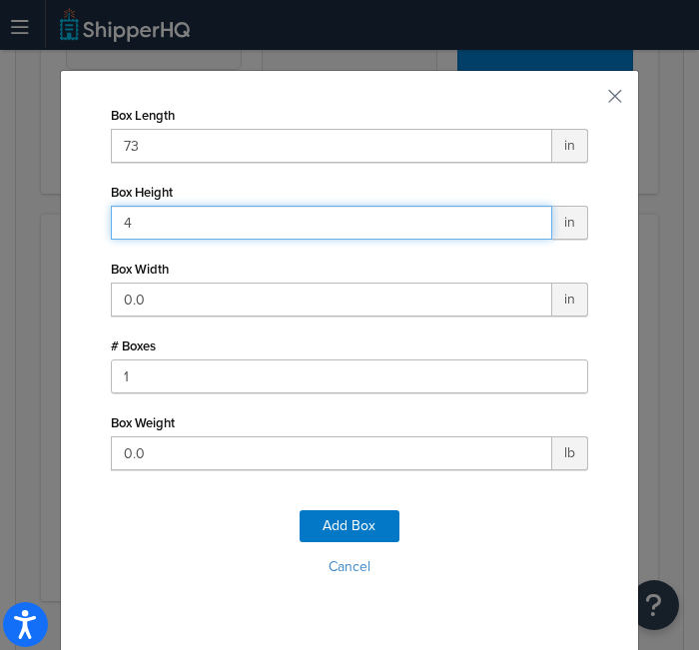
type input "4"
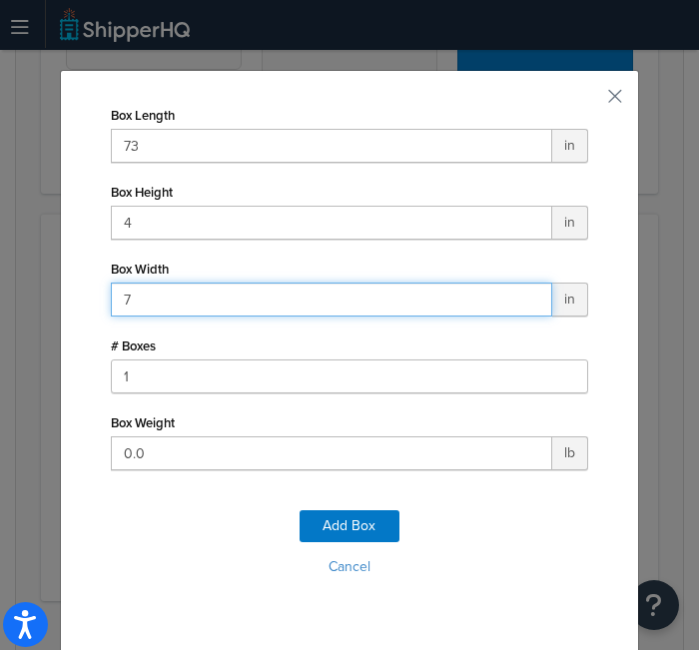
type input "7"
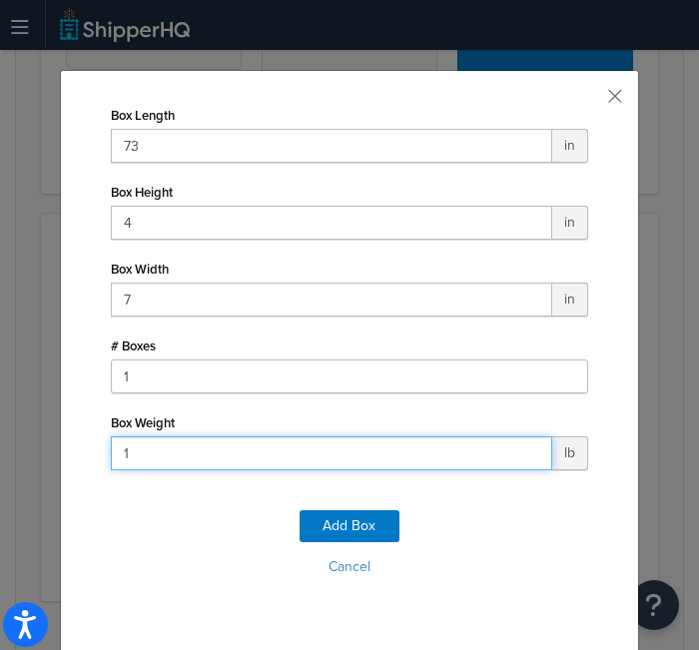
type input "16"
click button "Add Box" at bounding box center [350, 527] width 100 height 32
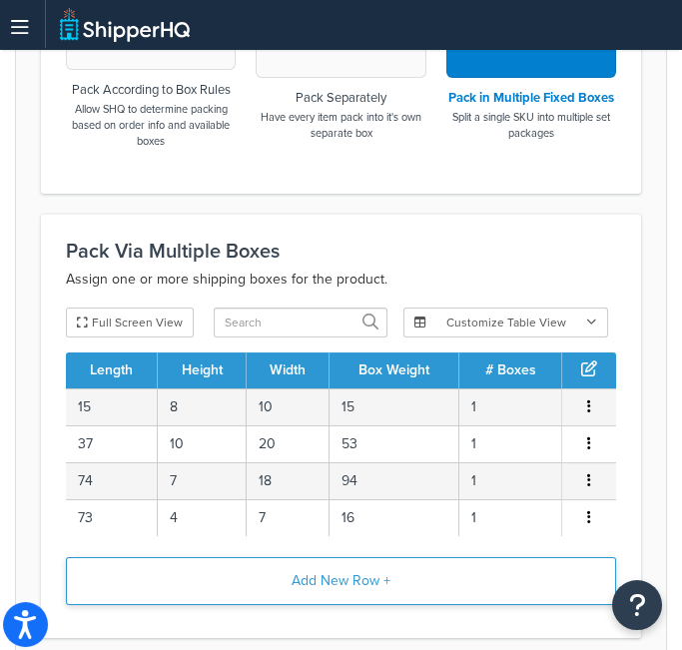
click at [388, 572] on button "Add New Row +" at bounding box center [341, 582] width 551 height 48
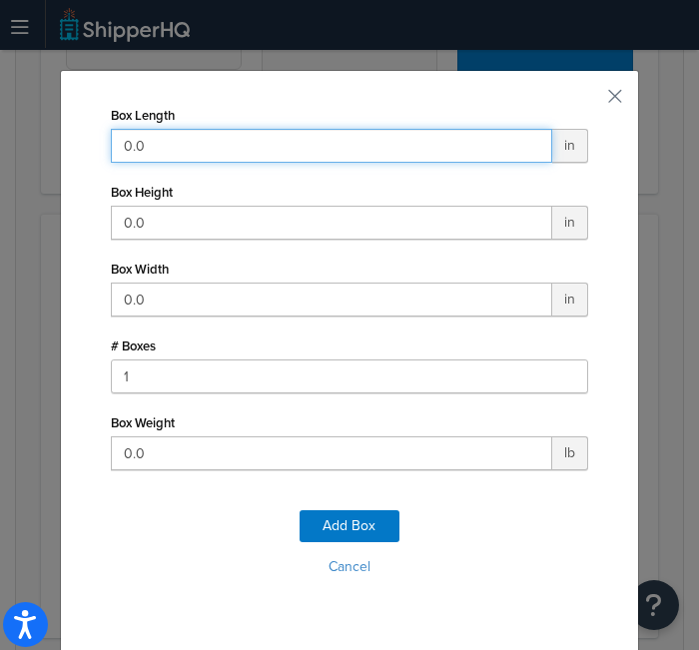
click at [363, 151] on input "0.0" at bounding box center [332, 146] width 442 height 34
type input "22"
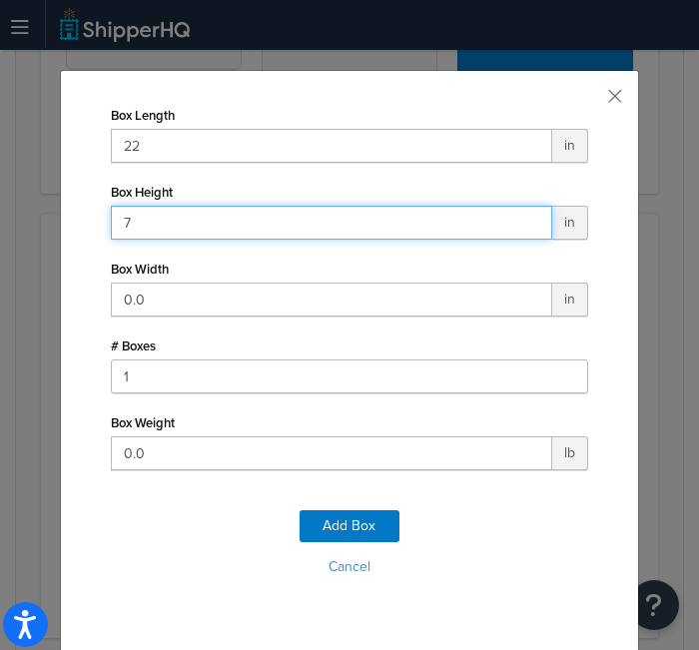
type input "7"
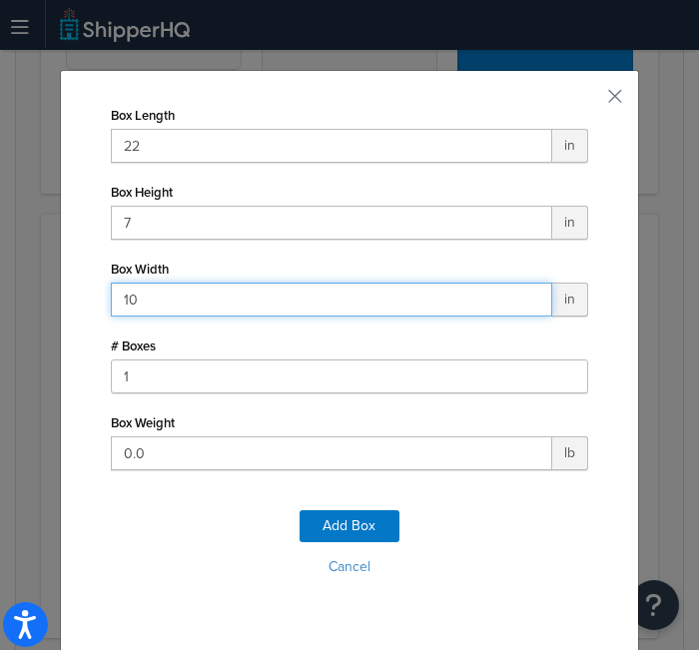
type input "10"
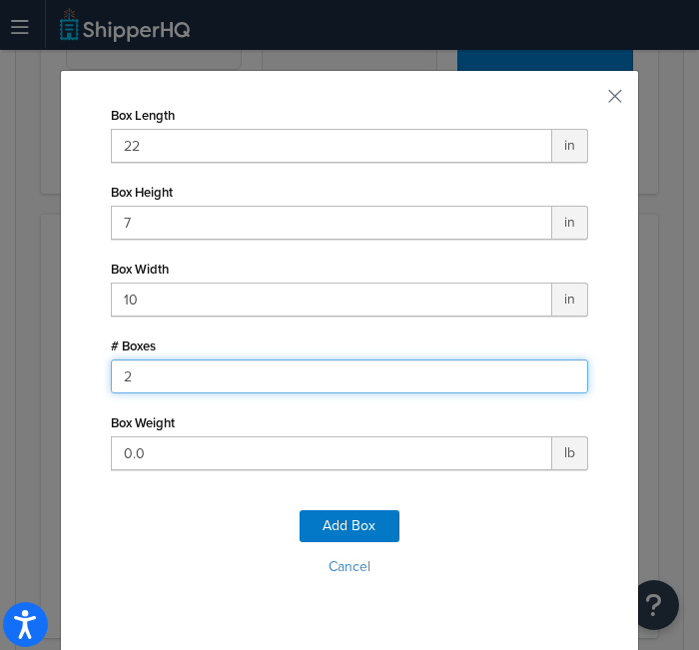
type input "2"
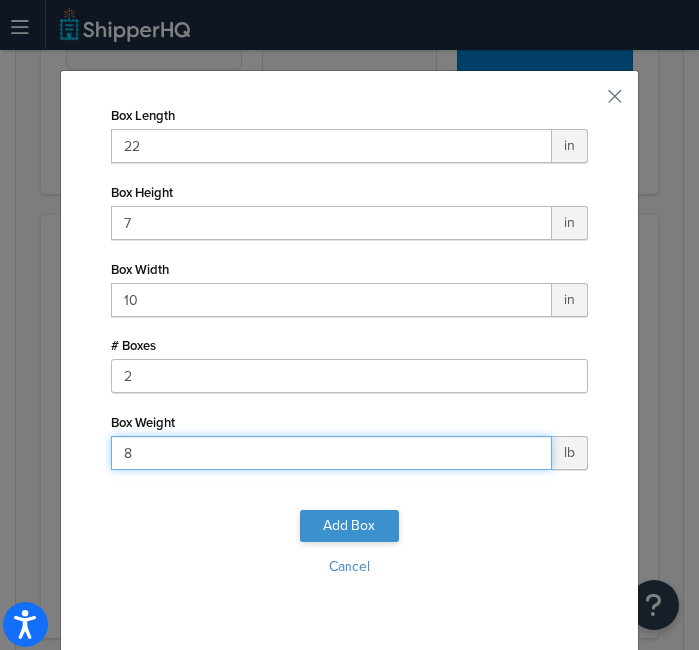
type input "8"
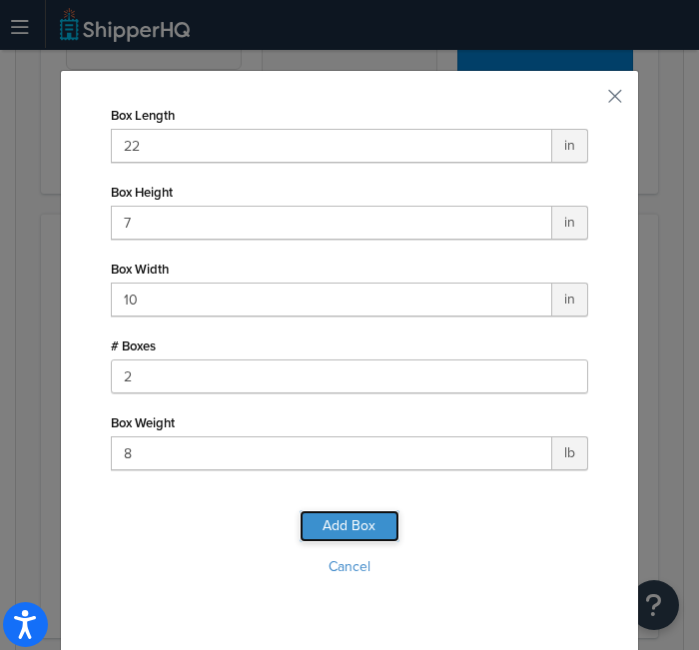
click at [331, 512] on button "Add Box" at bounding box center [350, 527] width 100 height 32
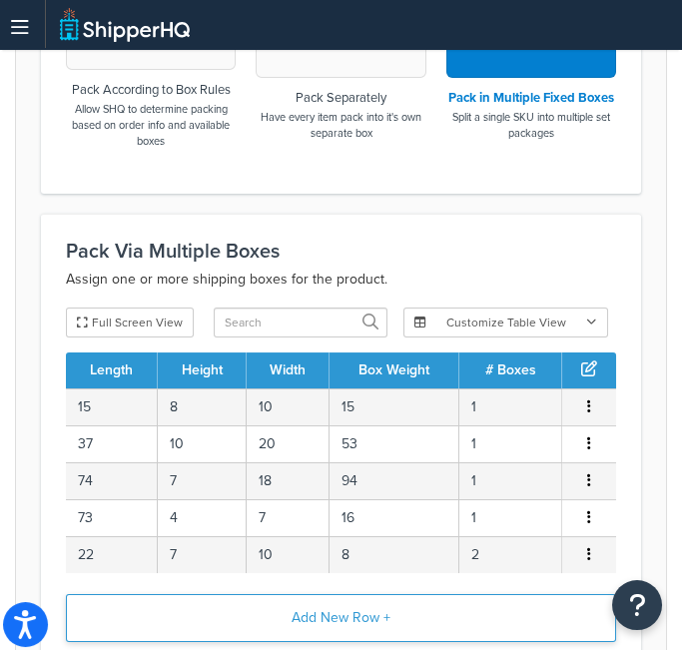
click at [324, 610] on button "Add New Row +" at bounding box center [341, 619] width 551 height 48
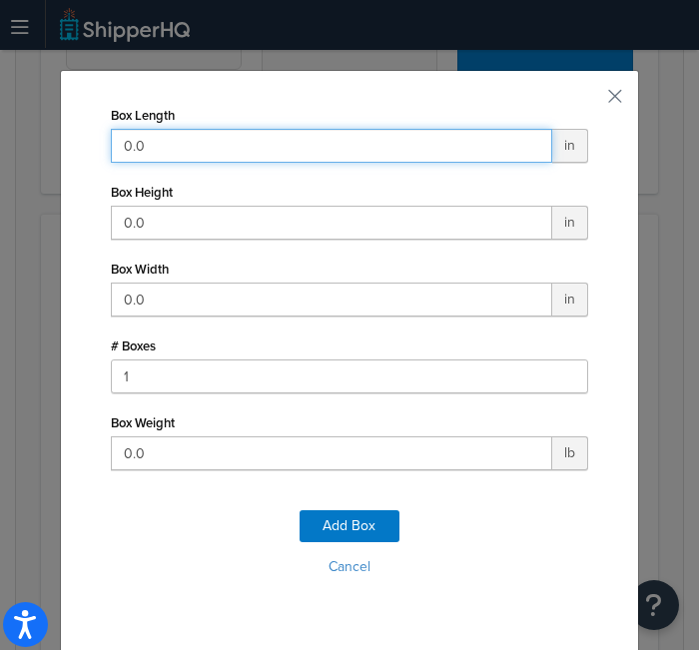
click at [314, 139] on input "0.0" at bounding box center [332, 146] width 442 height 34
type input "17"
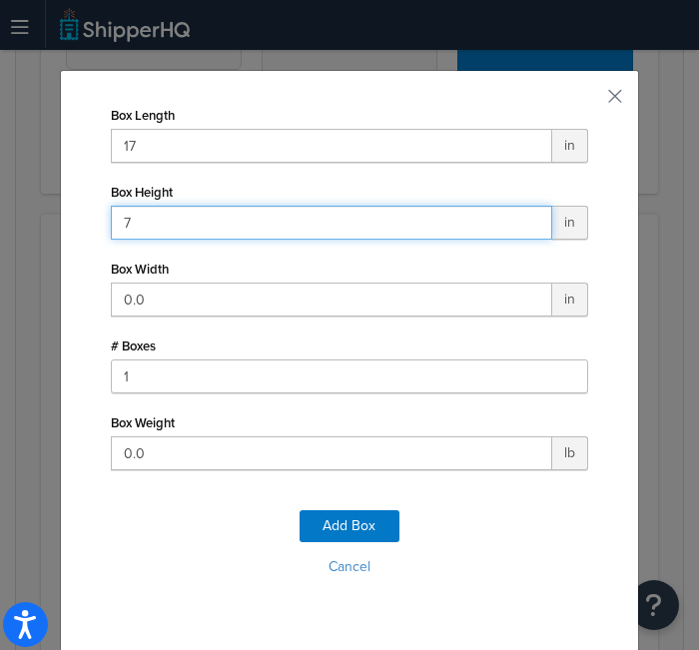
type input "7"
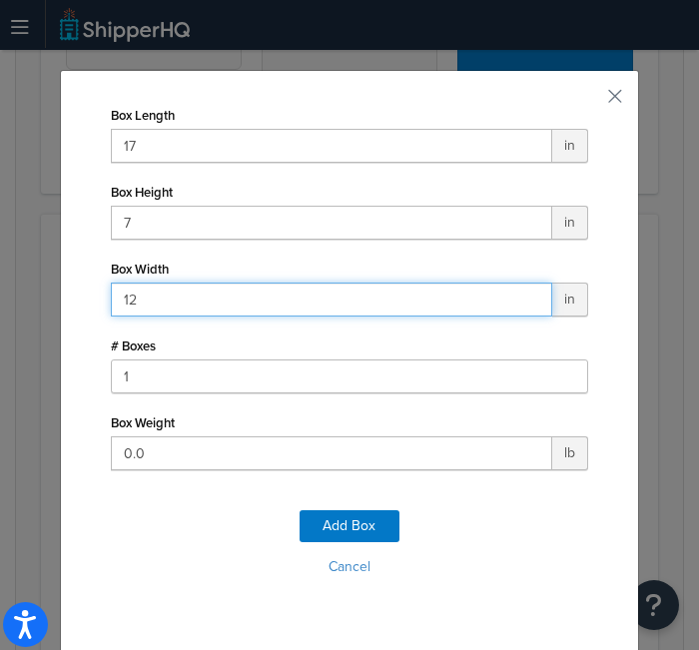
type input "12"
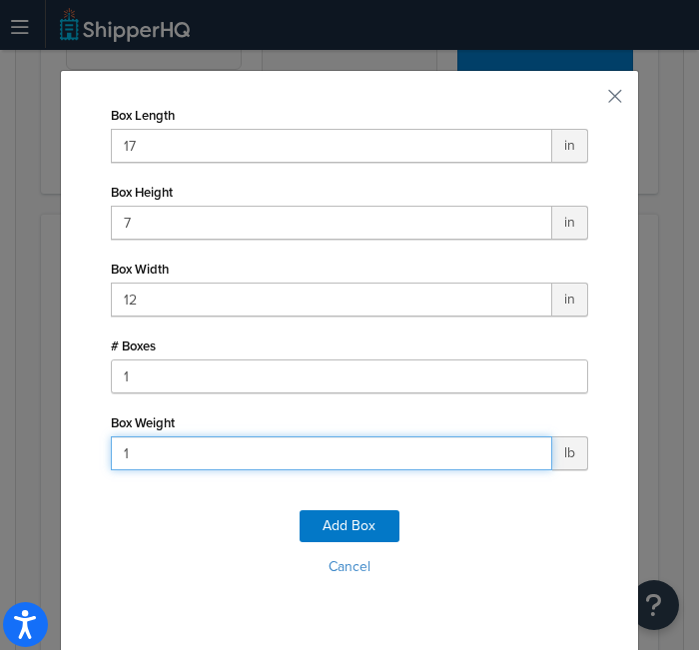
type input "15"
click button "Add Box" at bounding box center [350, 527] width 100 height 32
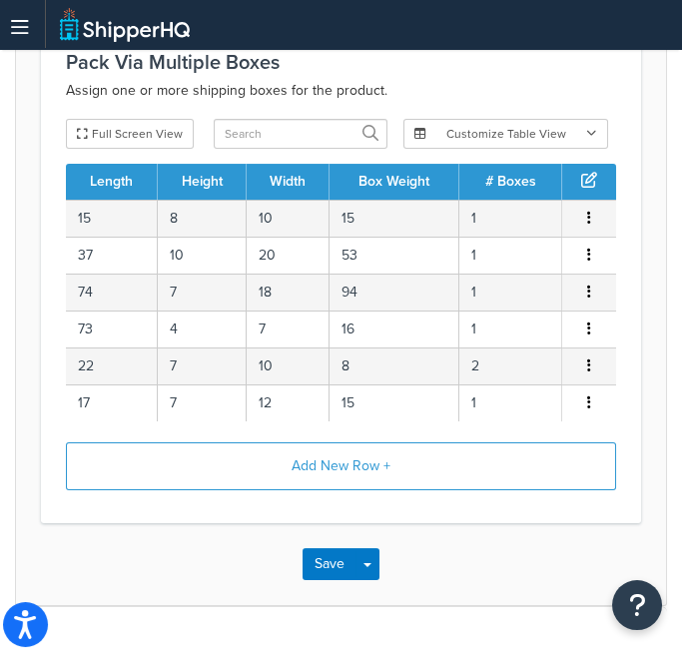
scroll to position [1084, 0]
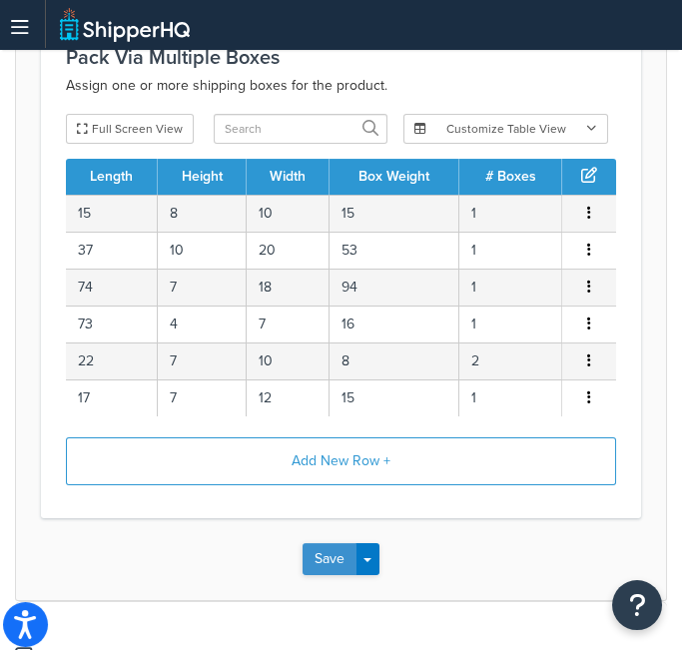
click at [333, 555] on button "Save" at bounding box center [330, 560] width 54 height 32
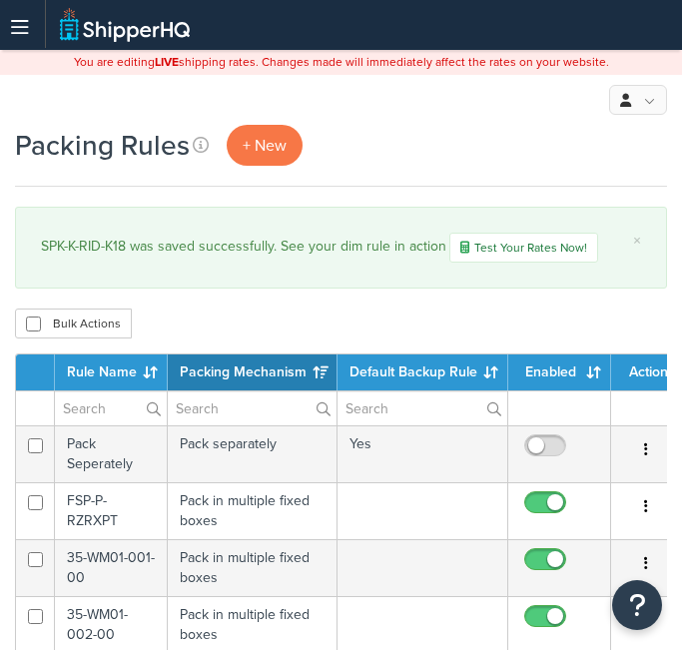
select select "15"
